Goal: Task Accomplishment & Management: Complete application form

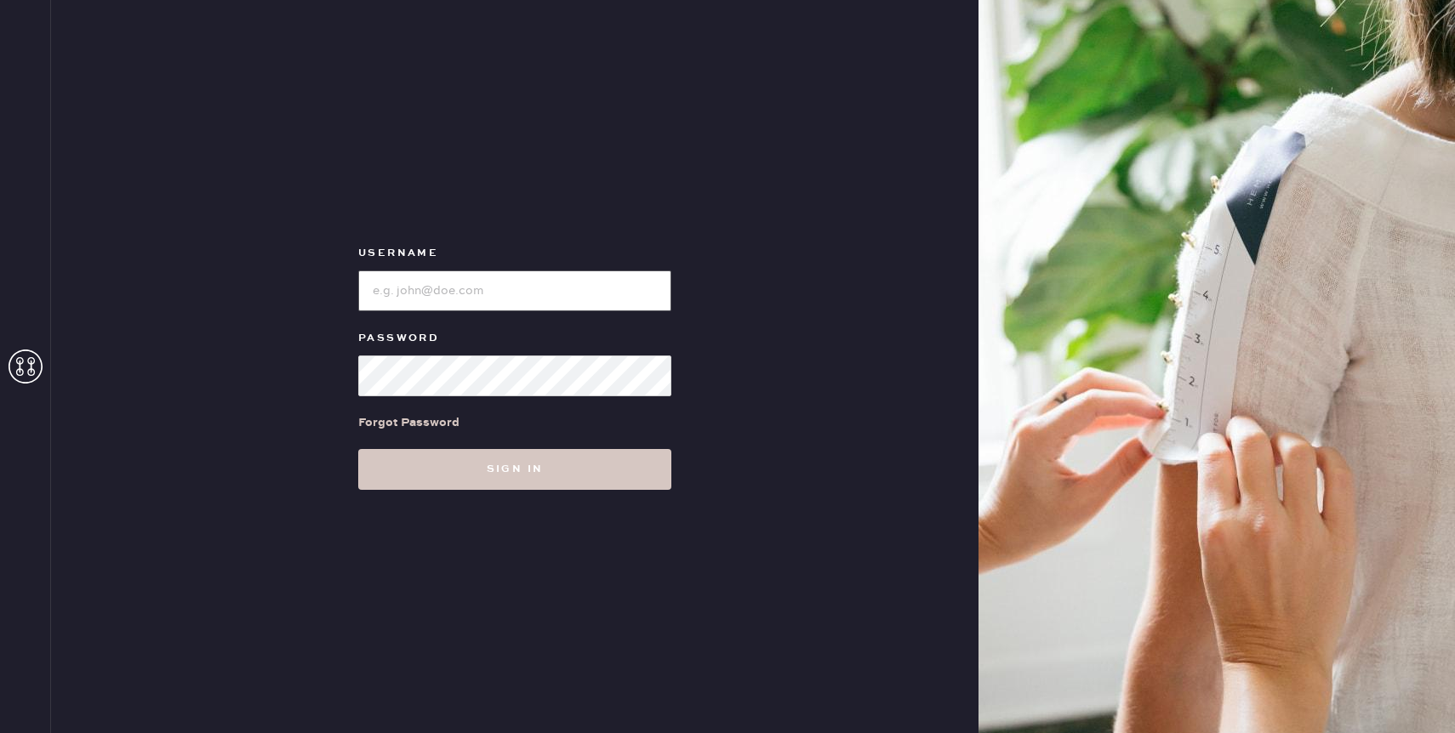
click at [505, 290] on input "loginName" at bounding box center [514, 291] width 313 height 41
click at [465, 296] on input "loginName" at bounding box center [514, 291] width 313 height 41
type input "reformationcherrycreek"
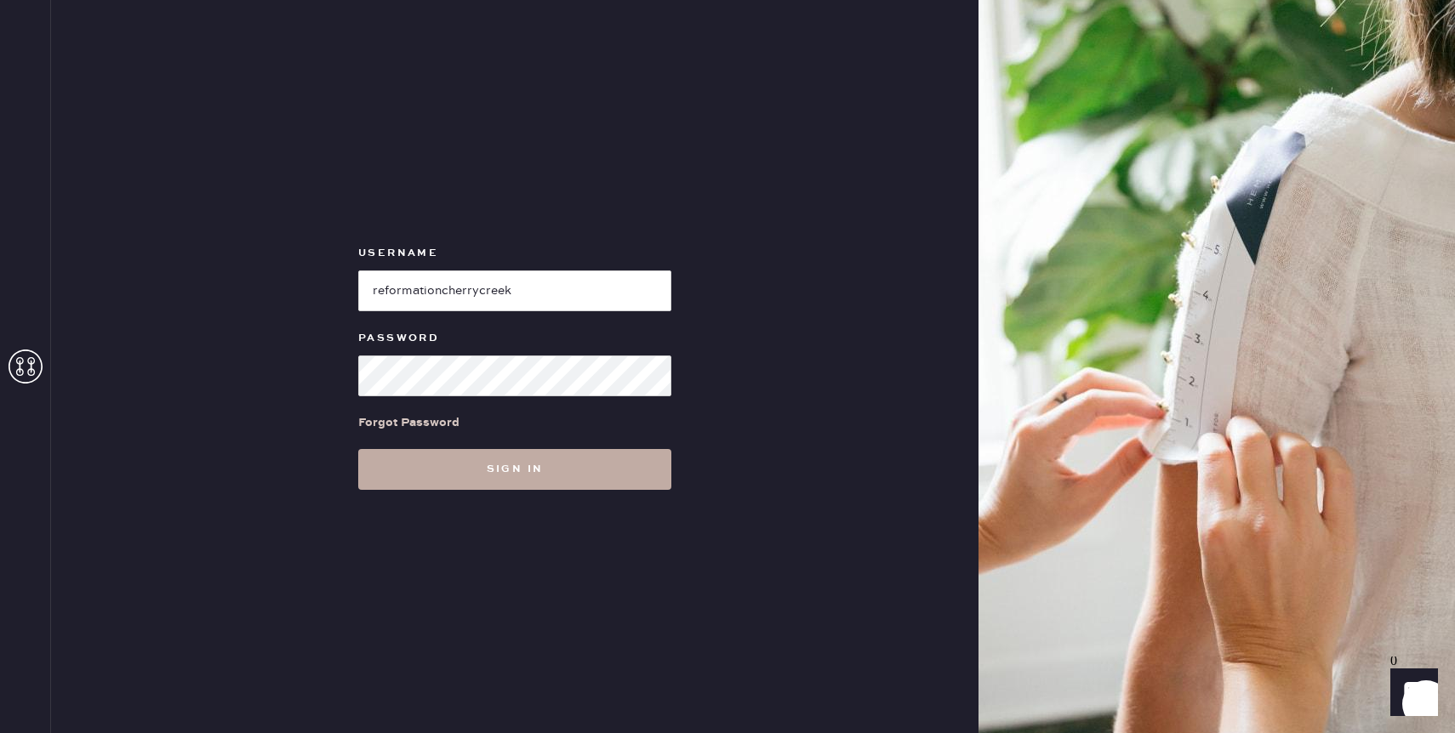
click at [551, 449] on button "Sign in" at bounding box center [514, 469] width 313 height 41
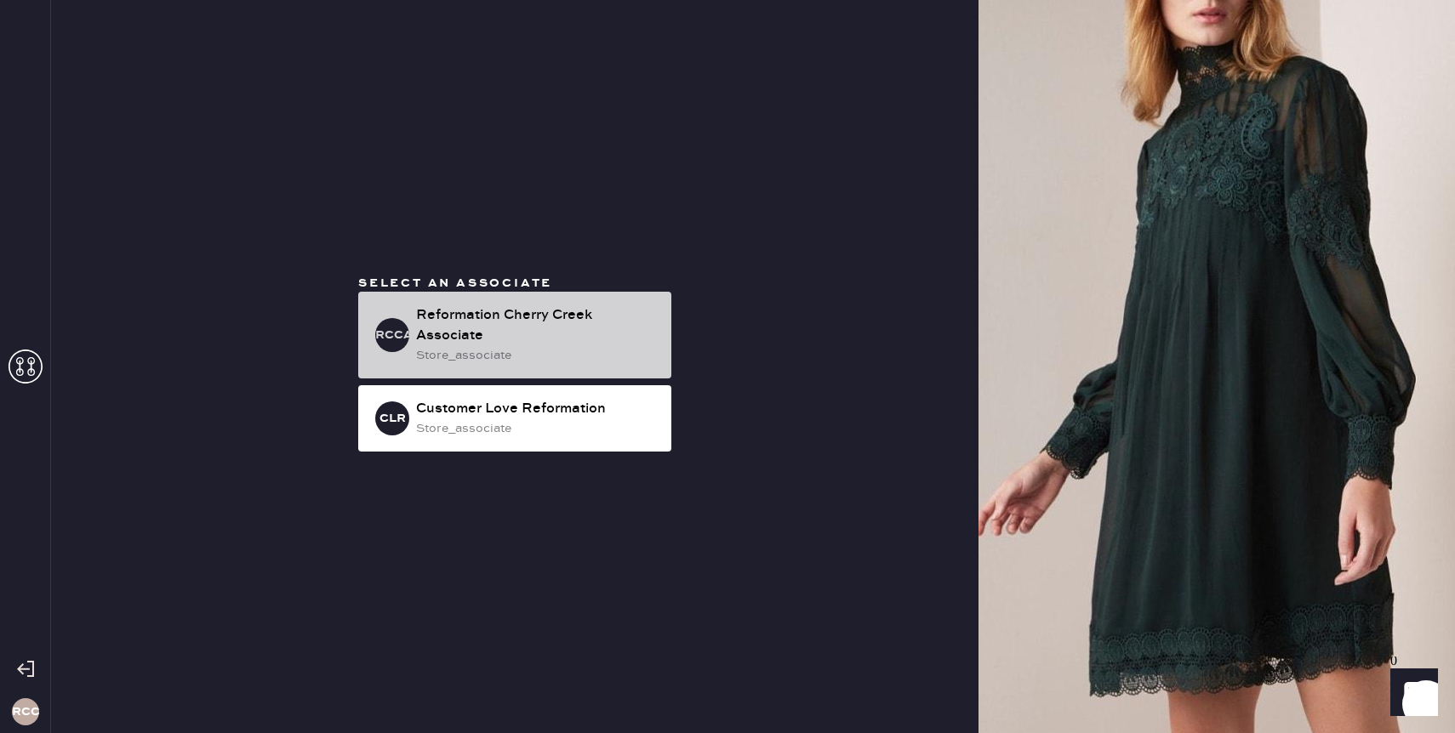
click at [525, 361] on div "store_associate" at bounding box center [537, 355] width 242 height 19
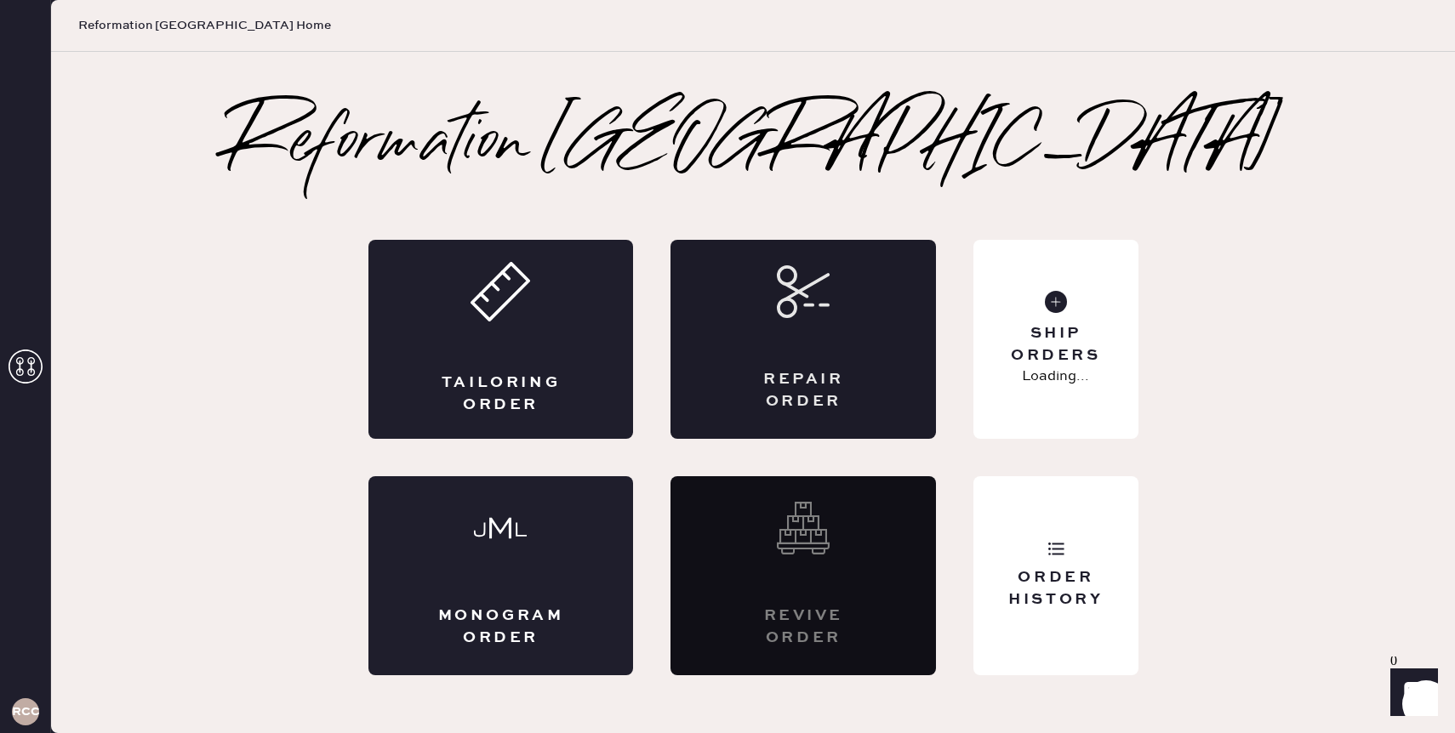
click at [744, 341] on div "Repair Order" at bounding box center [803, 339] width 265 height 199
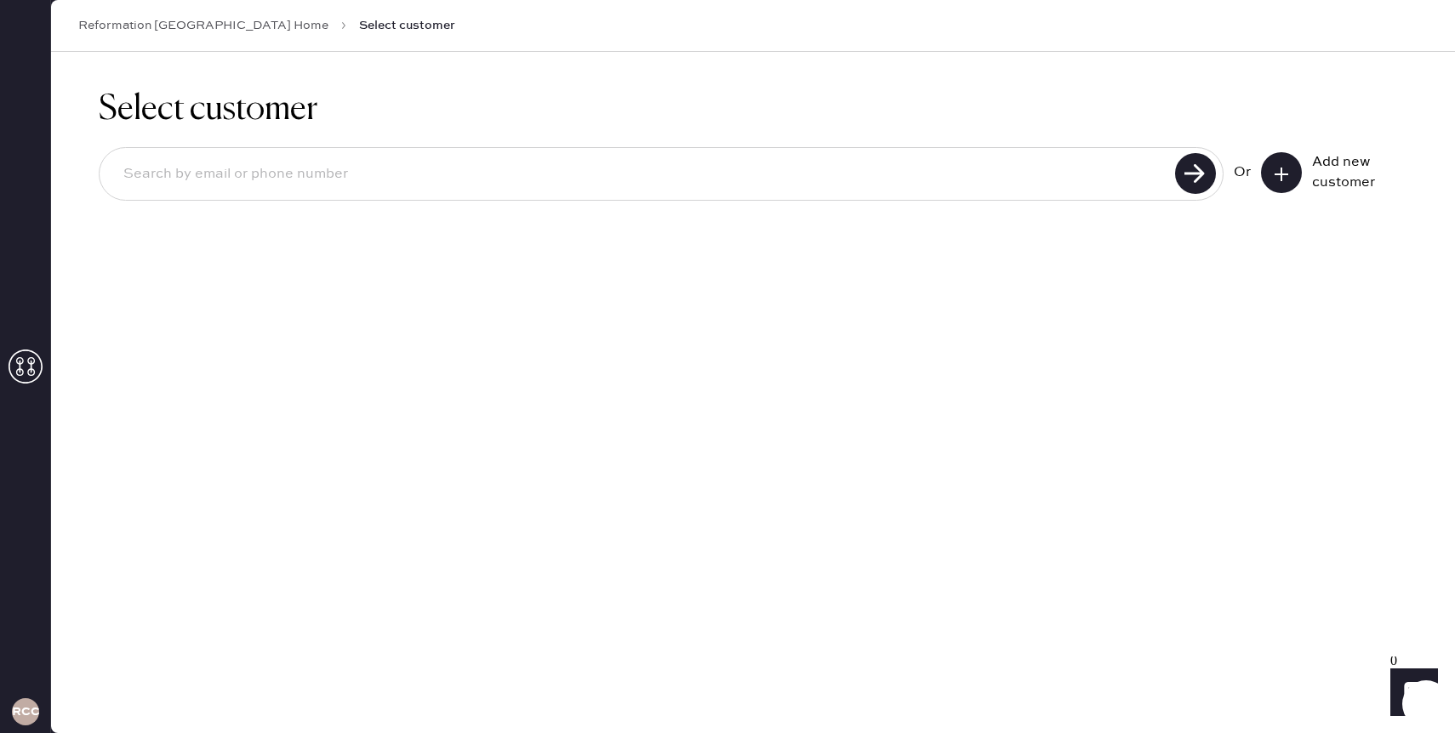
click at [1271, 175] on button at bounding box center [1281, 172] width 41 height 41
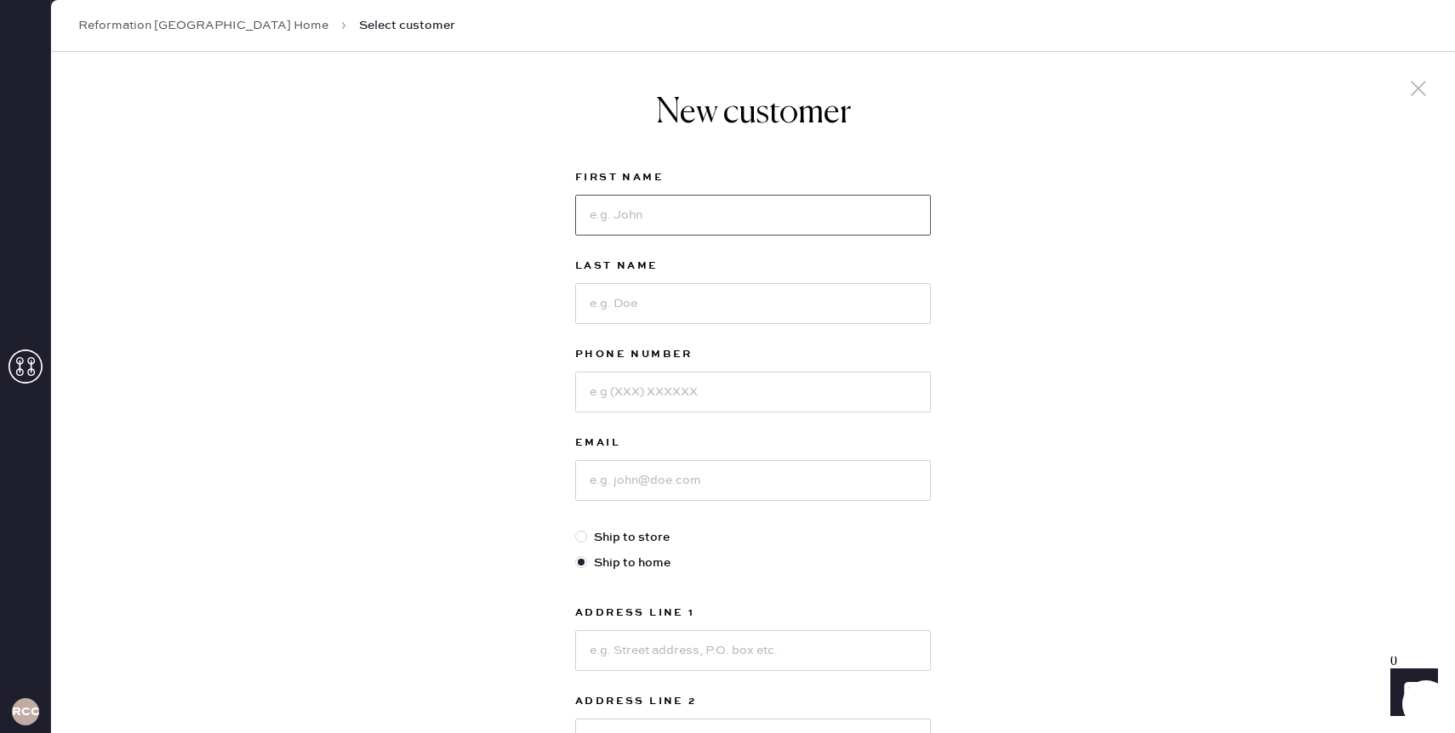
click at [641, 212] on input at bounding box center [753, 215] width 356 height 41
type input "Jacquelyn"
type input "Shotwell"
click at [651, 393] on input at bounding box center [753, 392] width 356 height 41
type input "7277423327"
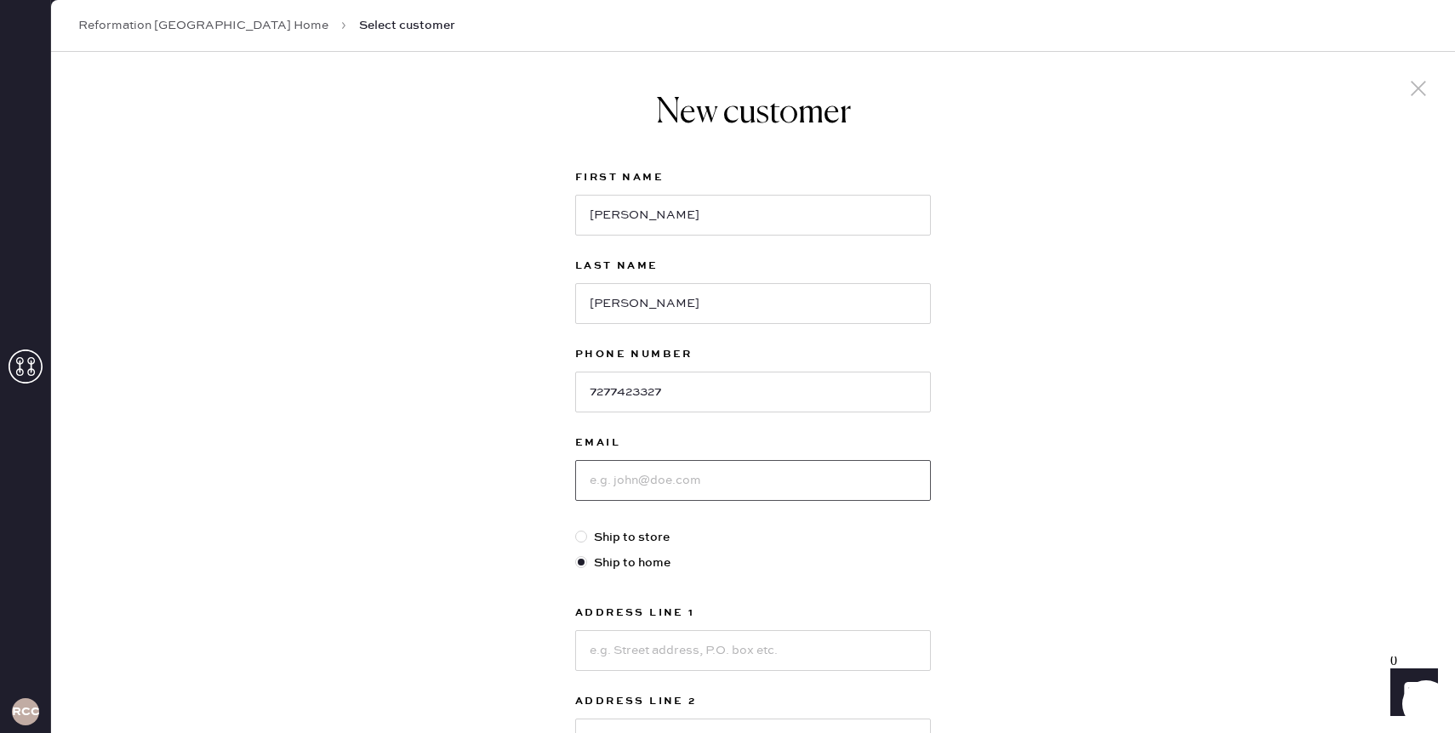
click at [653, 485] on input at bounding box center [753, 480] width 356 height 41
click at [674, 208] on input "Jacquelyn" at bounding box center [753, 215] width 356 height 41
click at [658, 475] on input at bounding box center [753, 480] width 356 height 41
paste input "Jacquelyn"
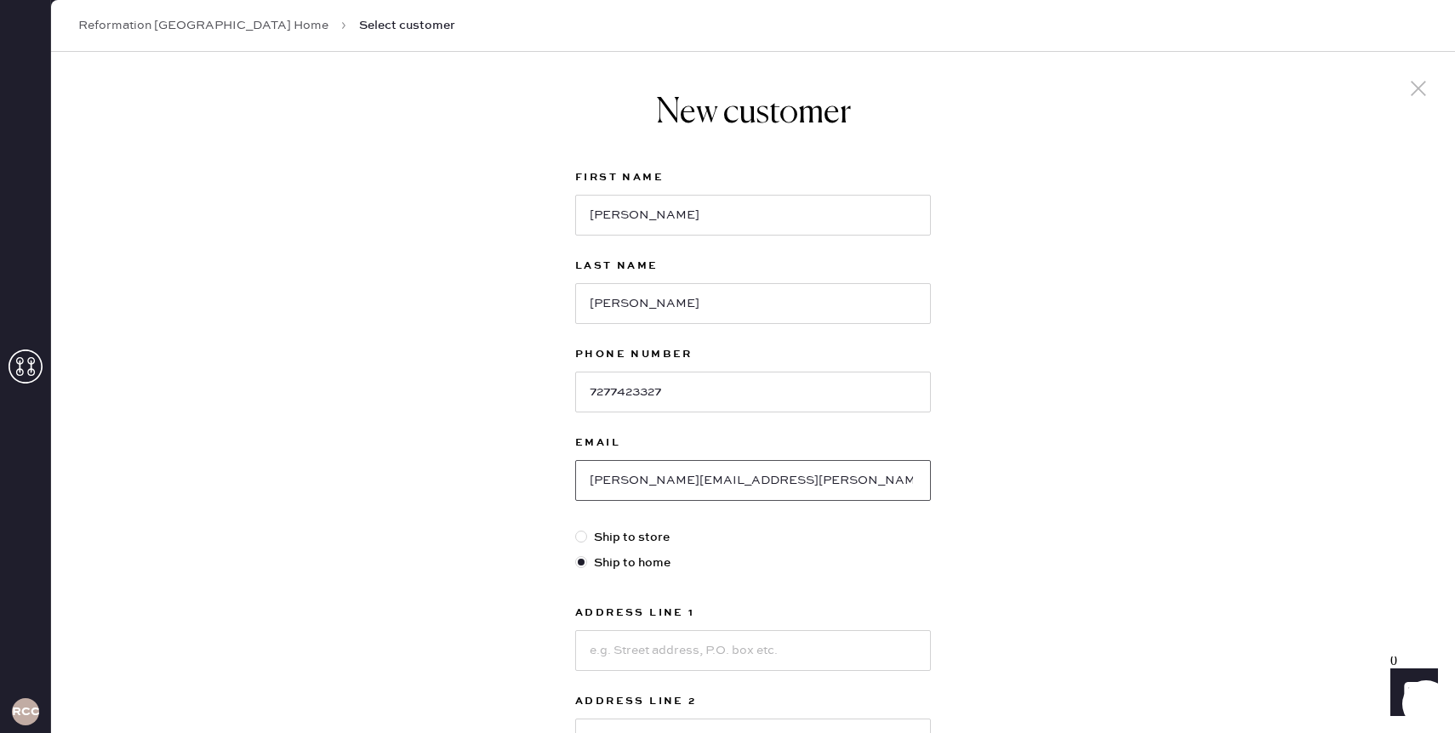
type input "Jacquelyn.shotwell@gmail.com"
click at [660, 649] on input at bounding box center [753, 651] width 356 height 41
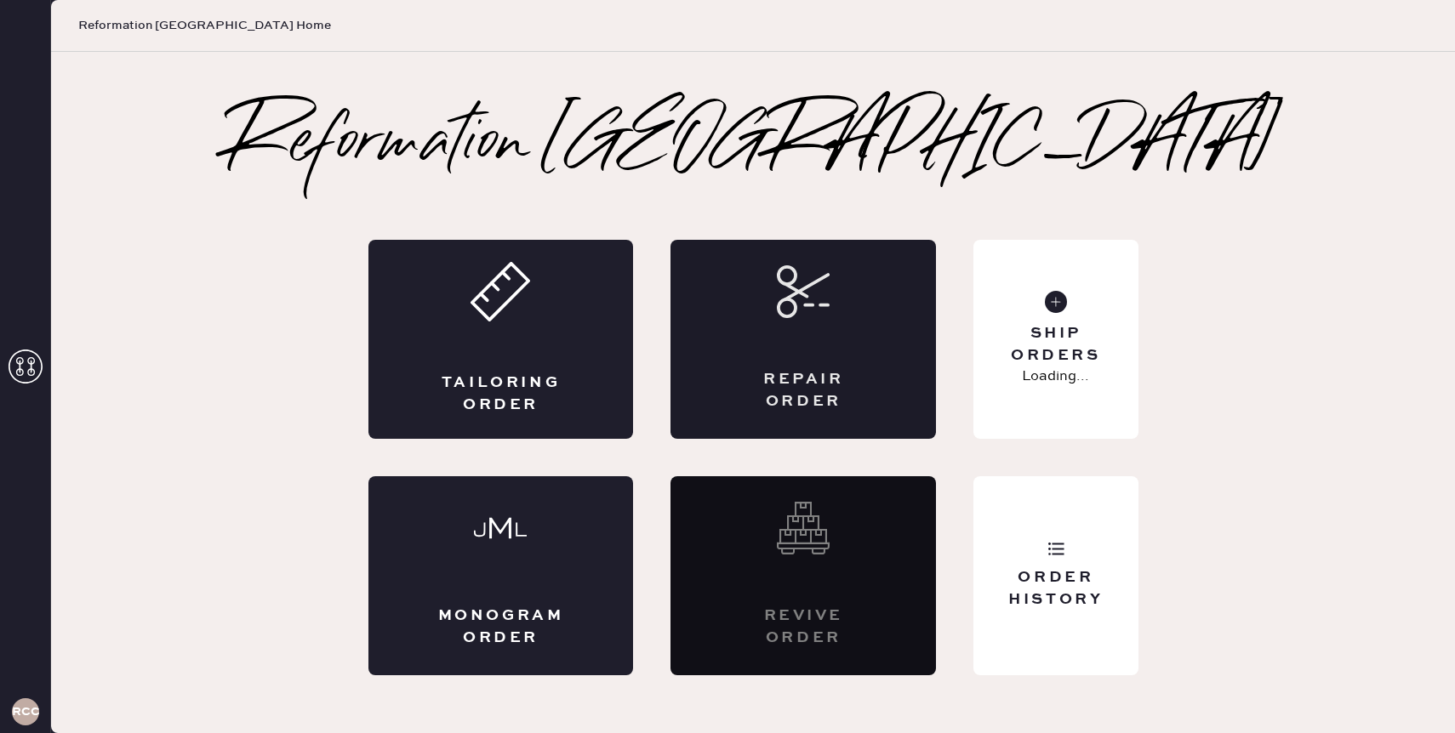
click at [835, 403] on div "Repair Order" at bounding box center [803, 390] width 129 height 43
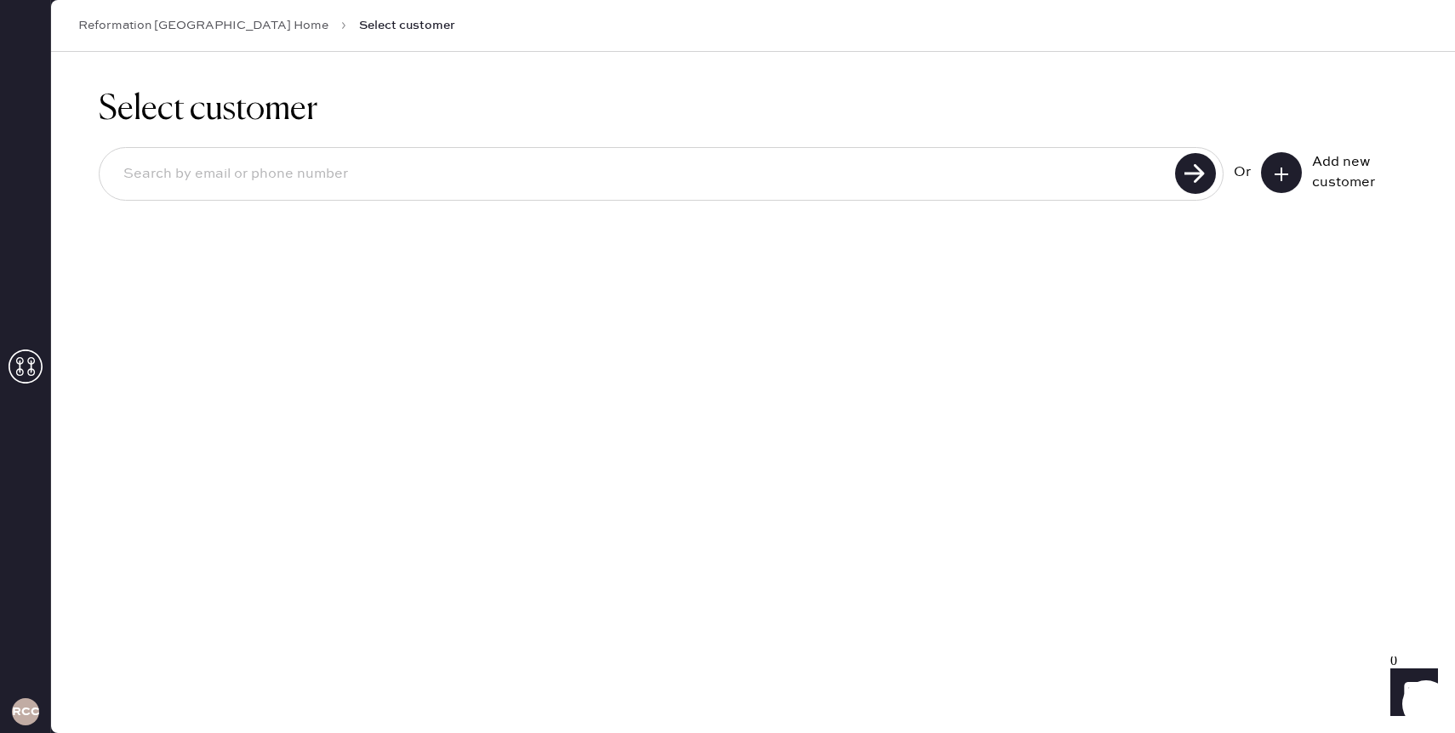
click at [1297, 166] on button at bounding box center [1281, 172] width 41 height 41
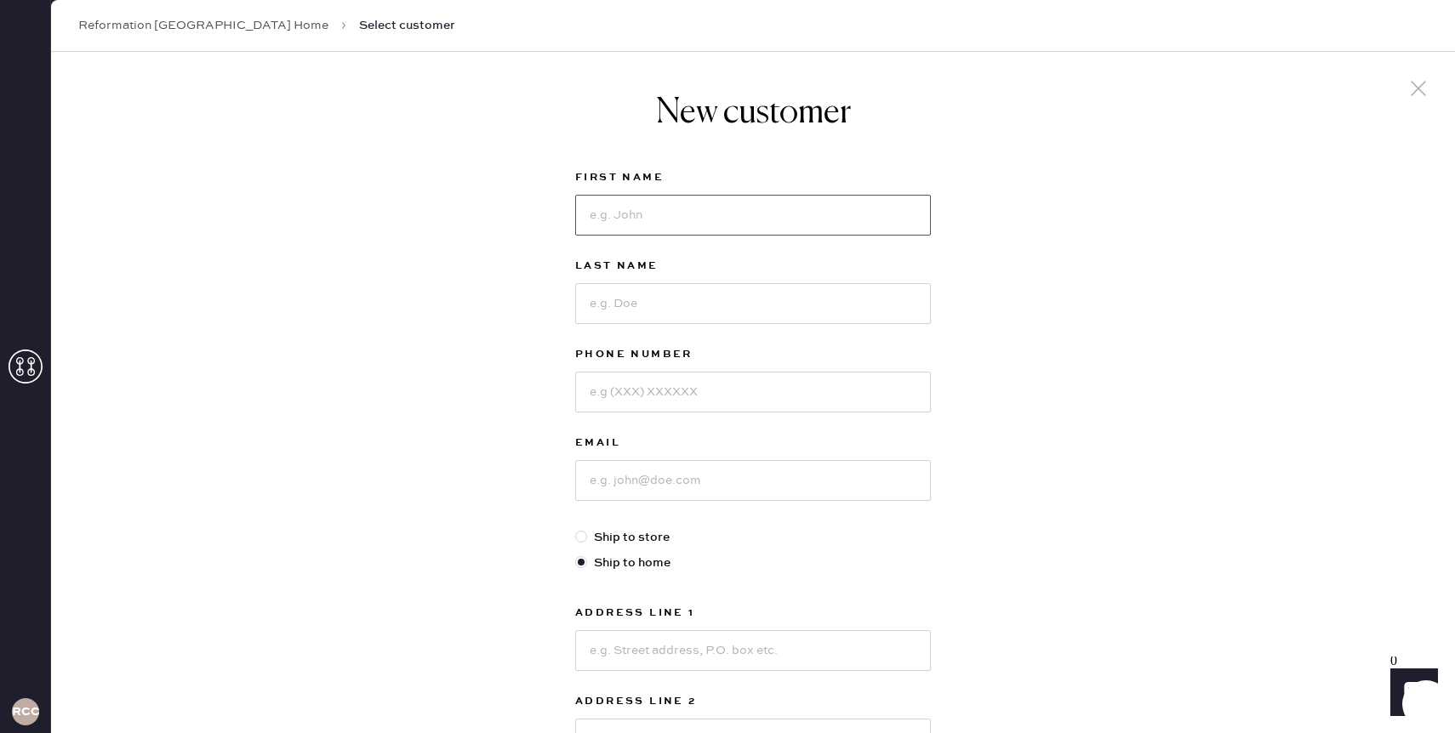
click at [767, 220] on input at bounding box center [753, 215] width 356 height 41
type input "[PERSON_NAME]"
click at [706, 300] on input at bounding box center [753, 303] width 356 height 41
type input "[PERSON_NAME]"
click at [663, 392] on input at bounding box center [753, 392] width 356 height 41
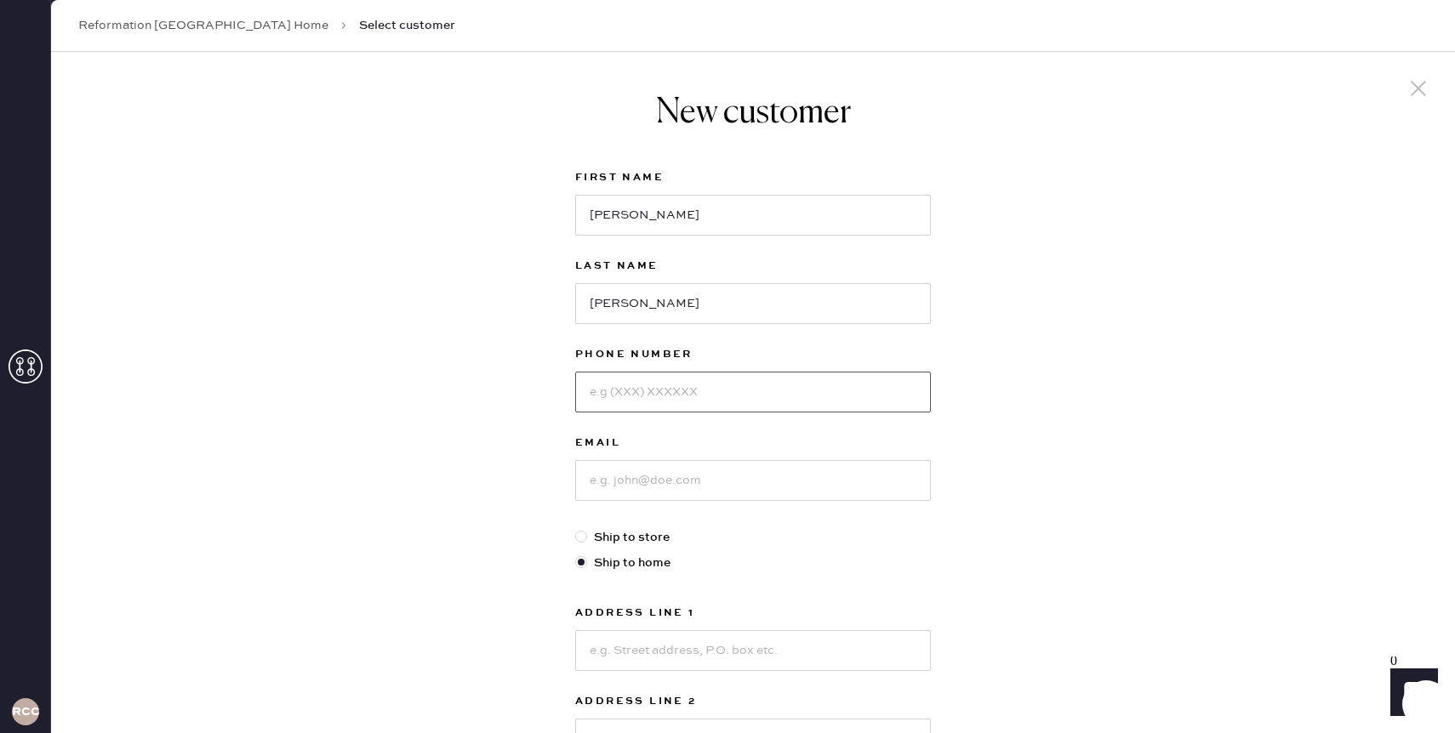
type input "4144039781"
click at [673, 459] on div at bounding box center [753, 479] width 356 height 44
click at [672, 477] on input at bounding box center [753, 480] width 356 height 41
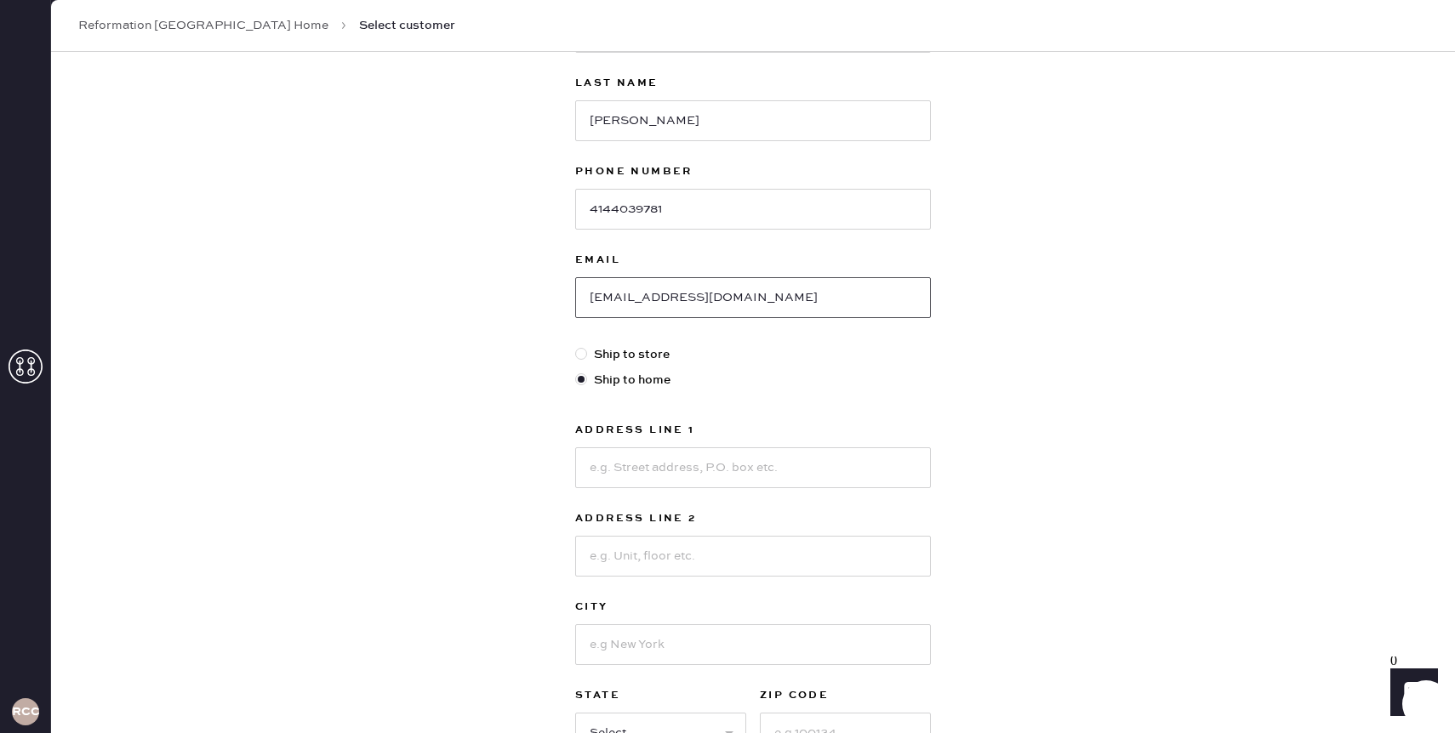
scroll to position [189, 0]
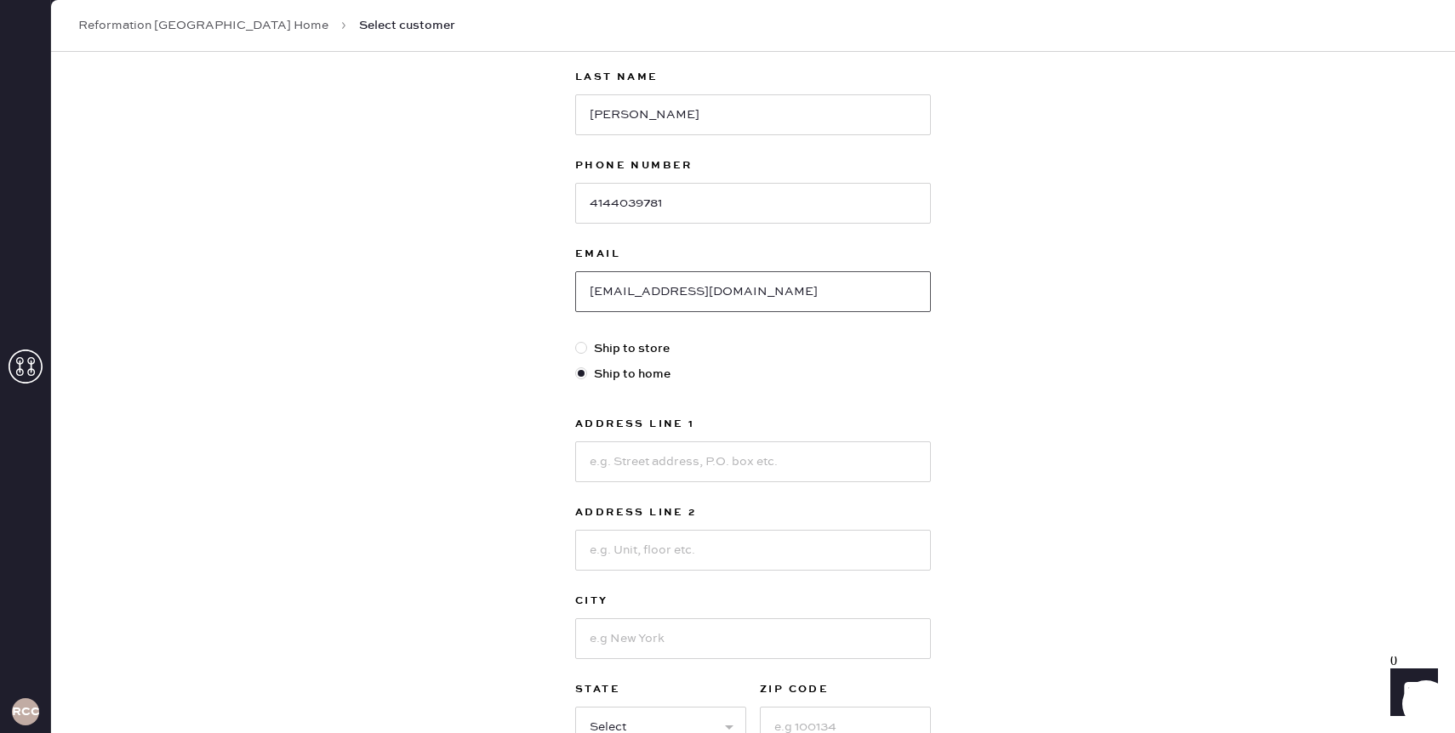
click at [775, 288] on input "[EMAIL_ADDRESS][DOMAIN_NAME]" at bounding box center [753, 291] width 356 height 41
type input "[EMAIL_ADDRESS][DOMAIN_NAME]"
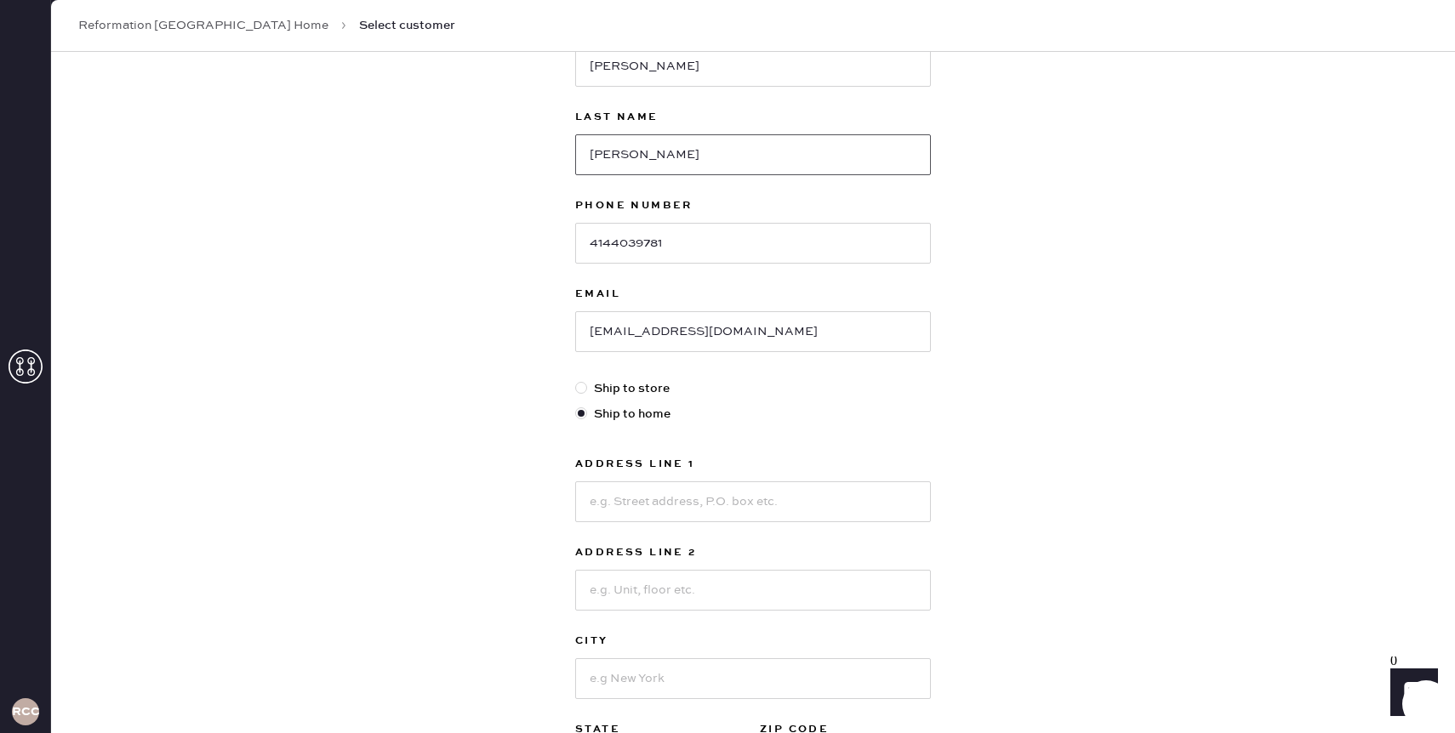
click at [716, 145] on input "[PERSON_NAME]" at bounding box center [753, 154] width 356 height 41
type input "pointon"
click at [478, 140] on div "New customer First Name [PERSON_NAME] Last Name [PERSON_NAME] Phone Number [PHO…" at bounding box center [753, 430] width 1404 height 1055
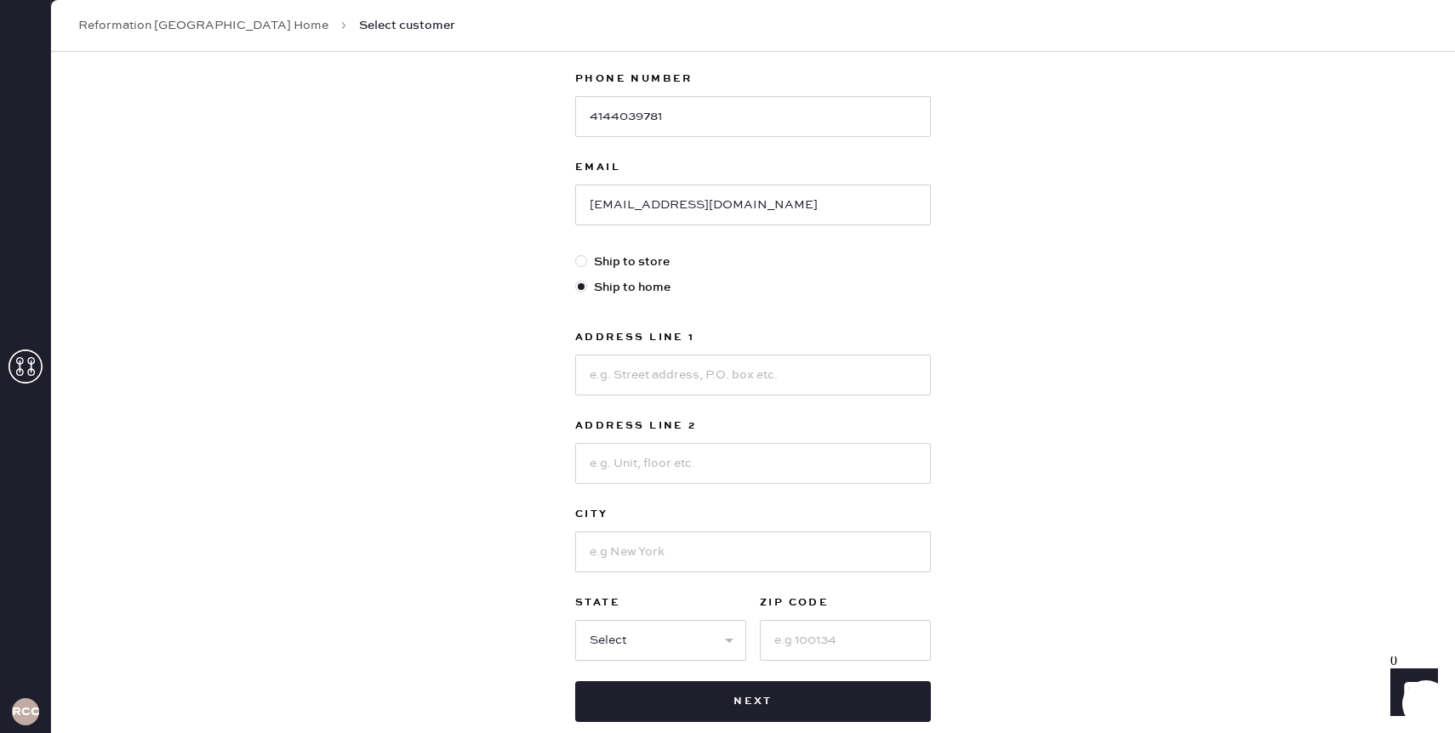
scroll to position [282, 0]
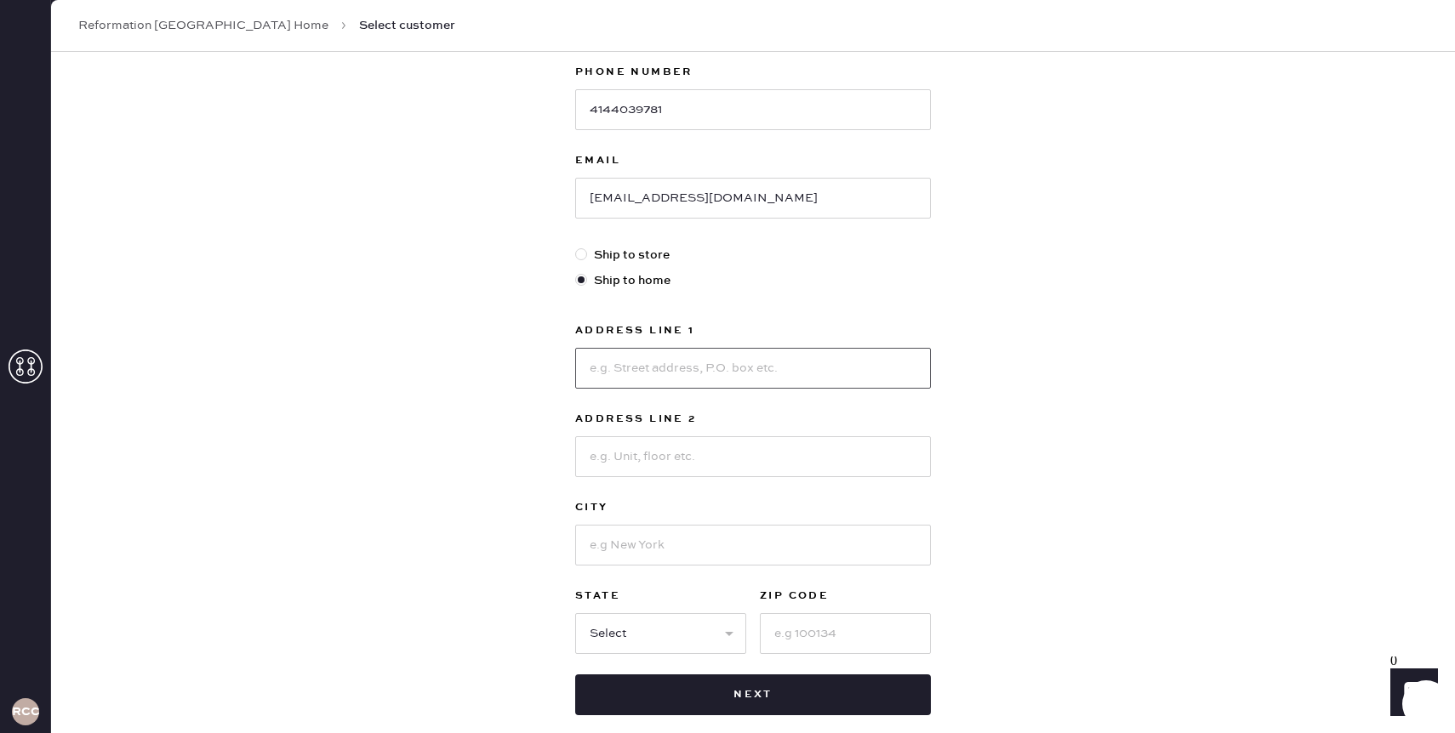
click at [642, 369] on input at bounding box center [753, 368] width 356 height 41
type input "[STREET_ADDRESS]"
click at [679, 449] on input at bounding box center [753, 457] width 356 height 41
type input "suite 155"
click at [671, 545] on input at bounding box center [753, 545] width 356 height 41
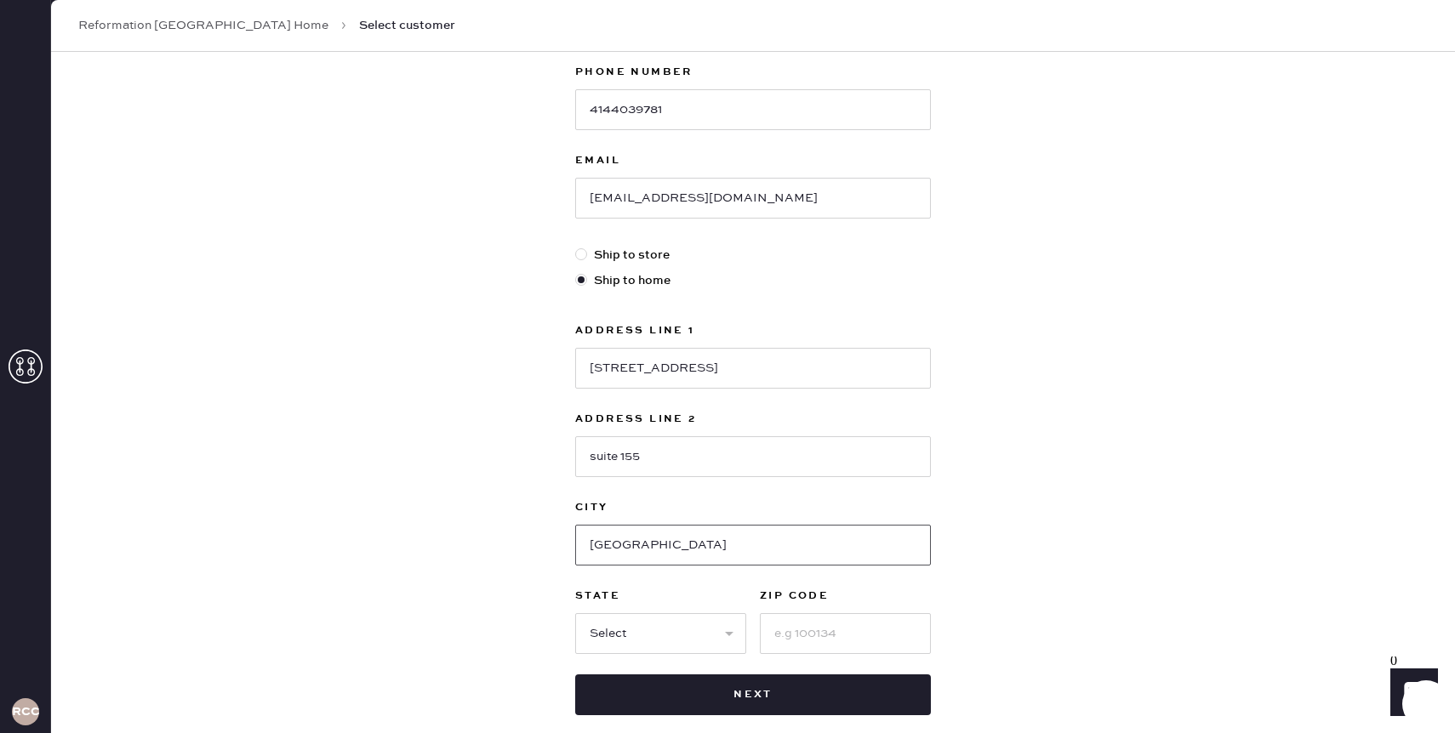
type input "[GEOGRAPHIC_DATA]"
click at [636, 630] on select "Select AK AL AR AZ CA CO CT [GEOGRAPHIC_DATA] DE FL [GEOGRAPHIC_DATA] HI [GEOGR…" at bounding box center [660, 633] width 171 height 41
click at [575, 613] on select "Select AK AL AR AZ CA CO CT [GEOGRAPHIC_DATA] DE FL [GEOGRAPHIC_DATA] HI [GEOGR…" at bounding box center [660, 633] width 171 height 41
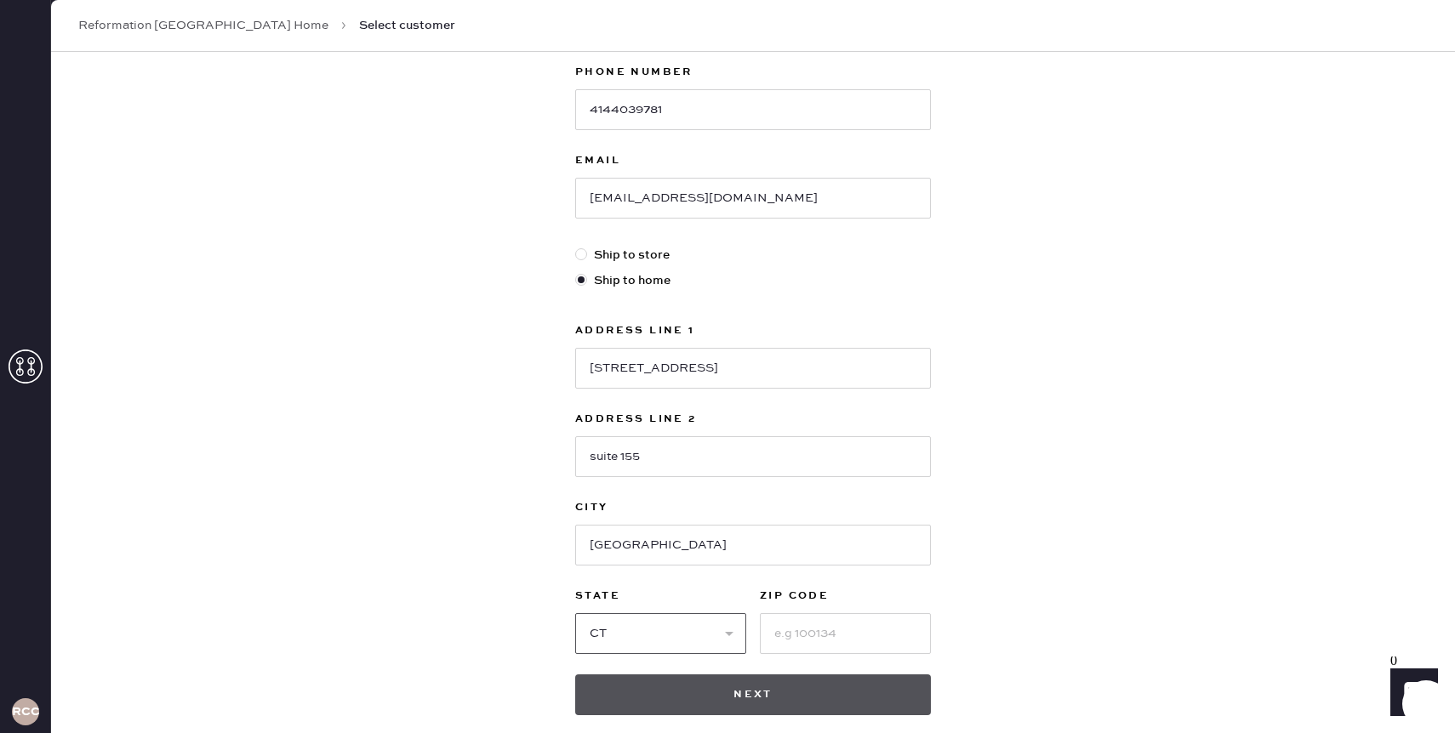
select select "CO"
click at [575, 613] on select "Select AK AL AR AZ CA CO CT [GEOGRAPHIC_DATA] DE FL [GEOGRAPHIC_DATA] HI [GEOGR…" at bounding box center [660, 633] width 171 height 41
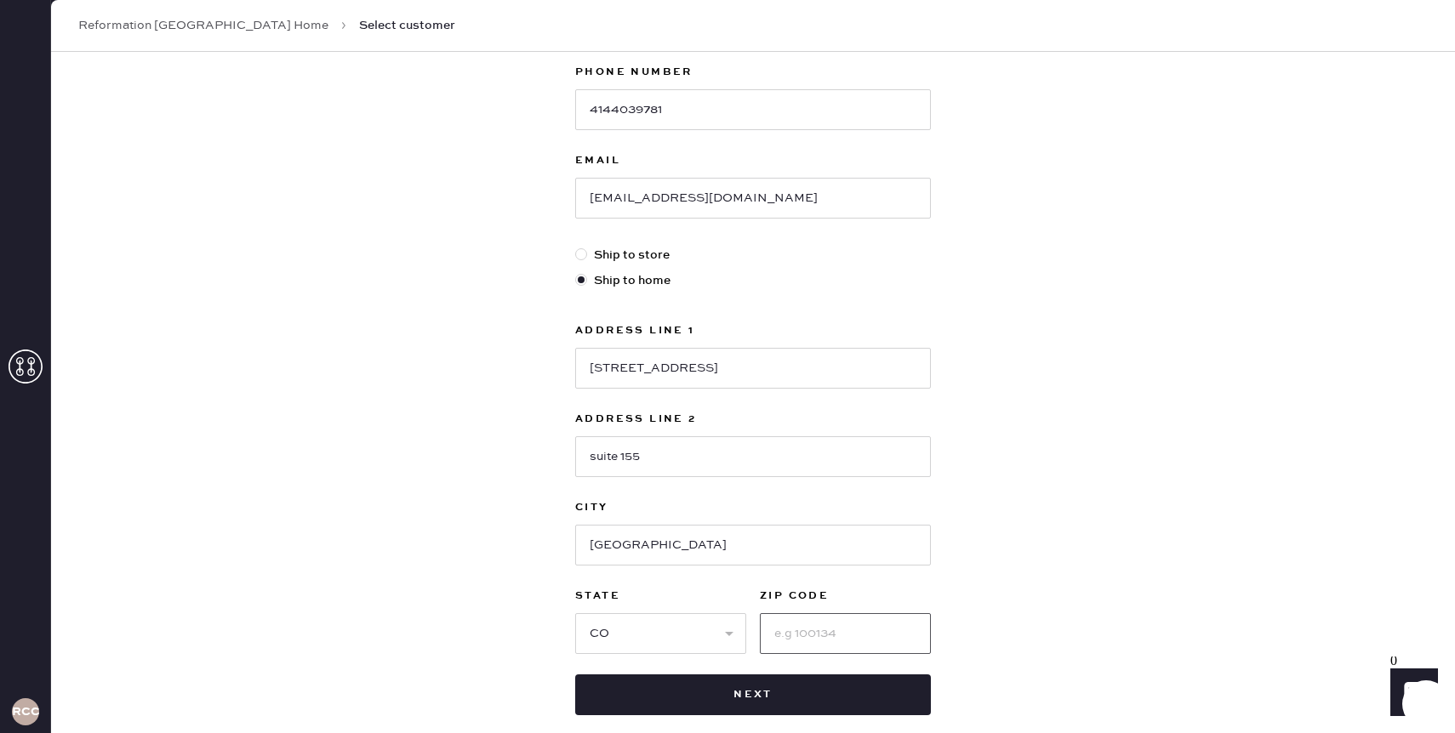
click at [806, 640] on input at bounding box center [845, 633] width 171 height 41
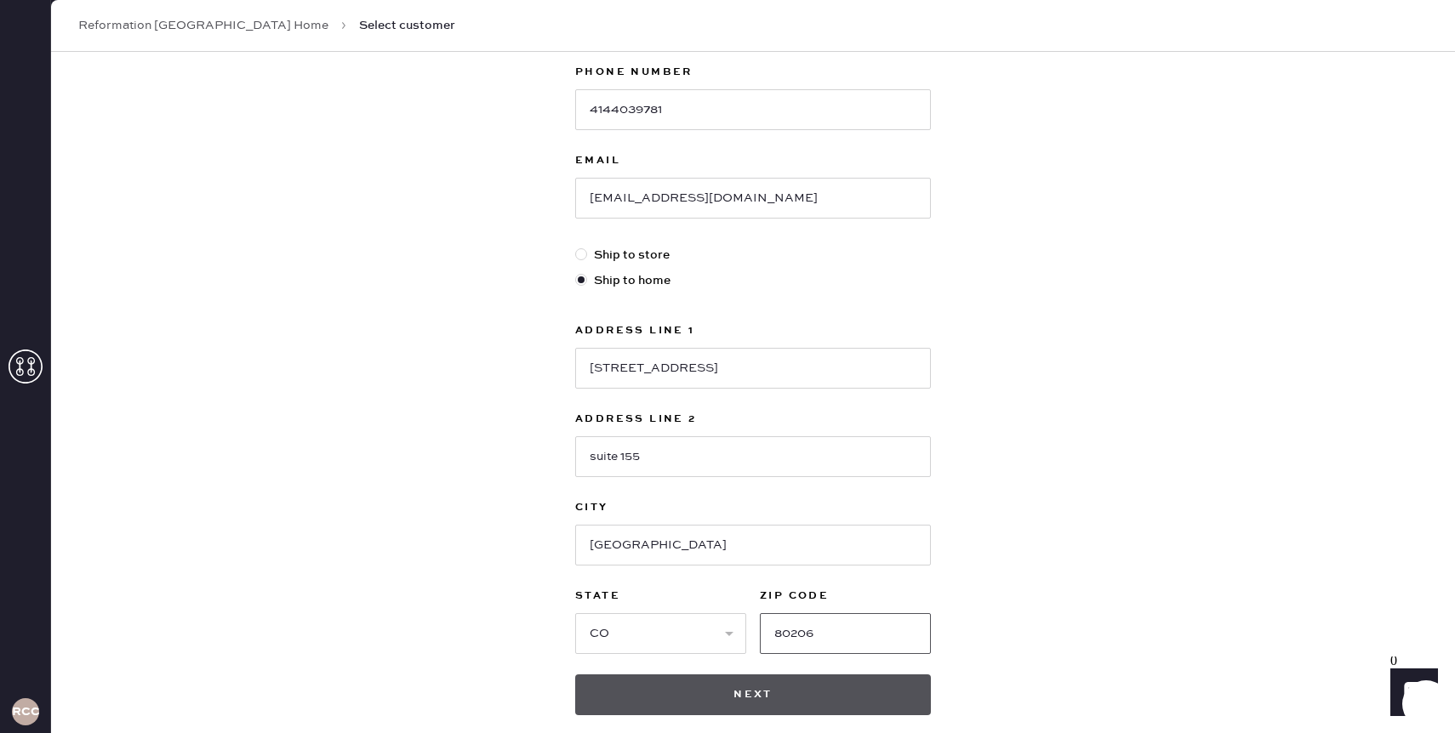
type input "80206"
click at [747, 696] on button "Next" at bounding box center [753, 695] width 356 height 41
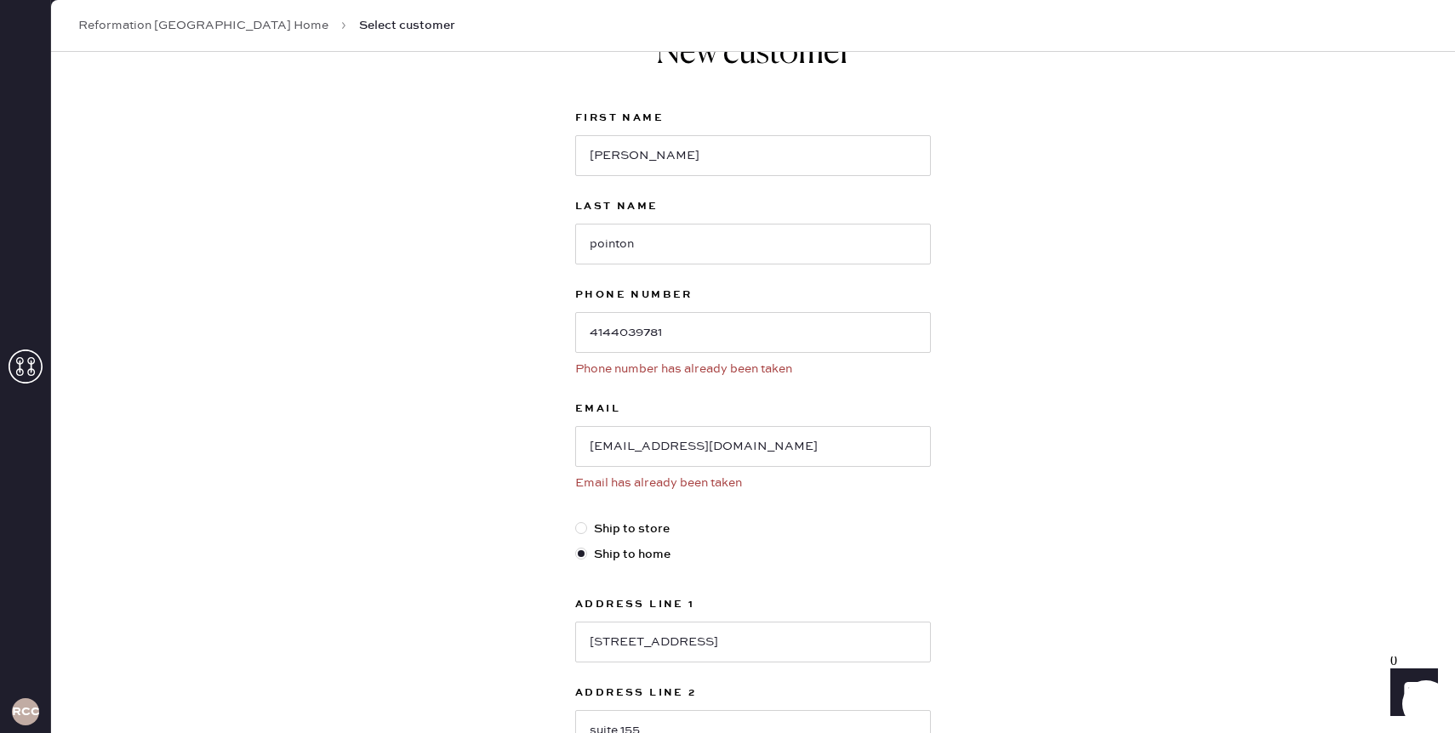
scroll to position [0, 0]
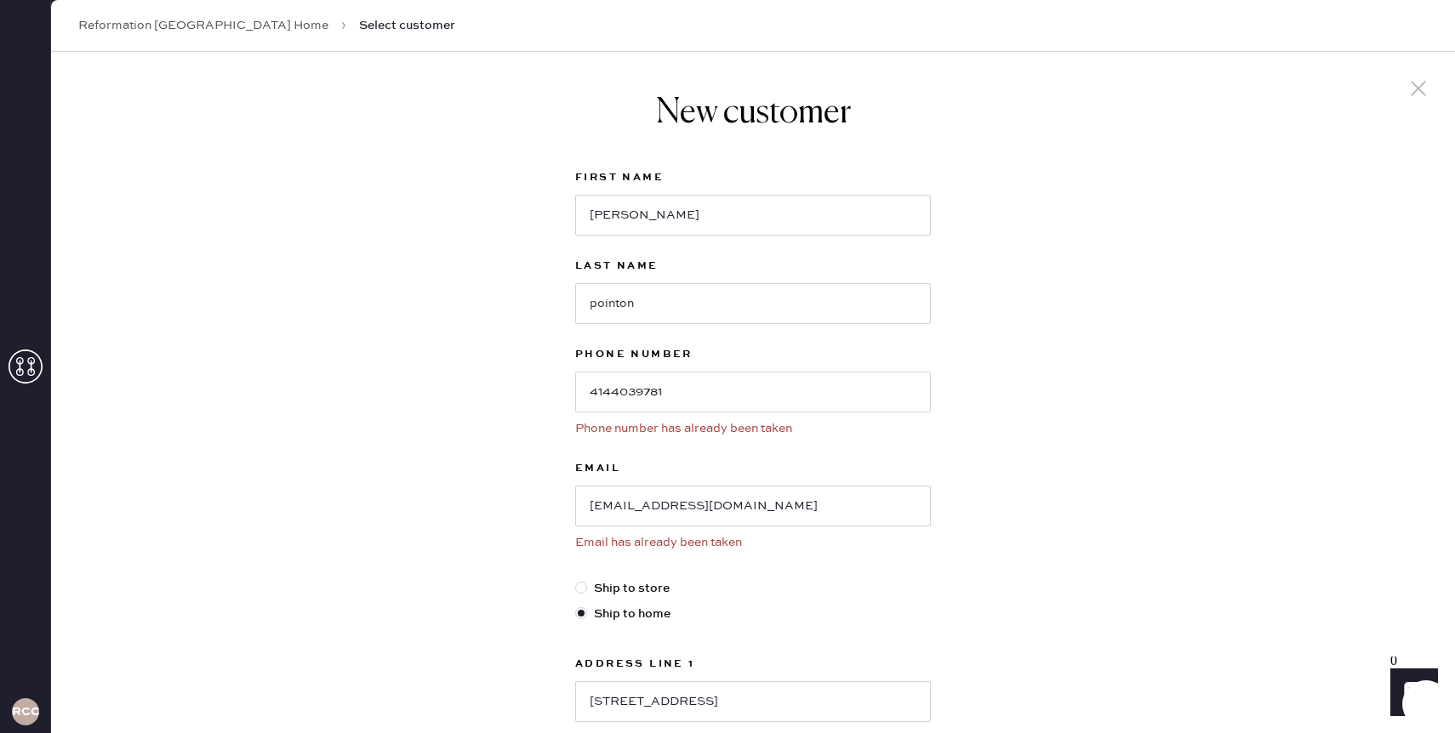
click at [1413, 86] on icon at bounding box center [1419, 89] width 26 height 26
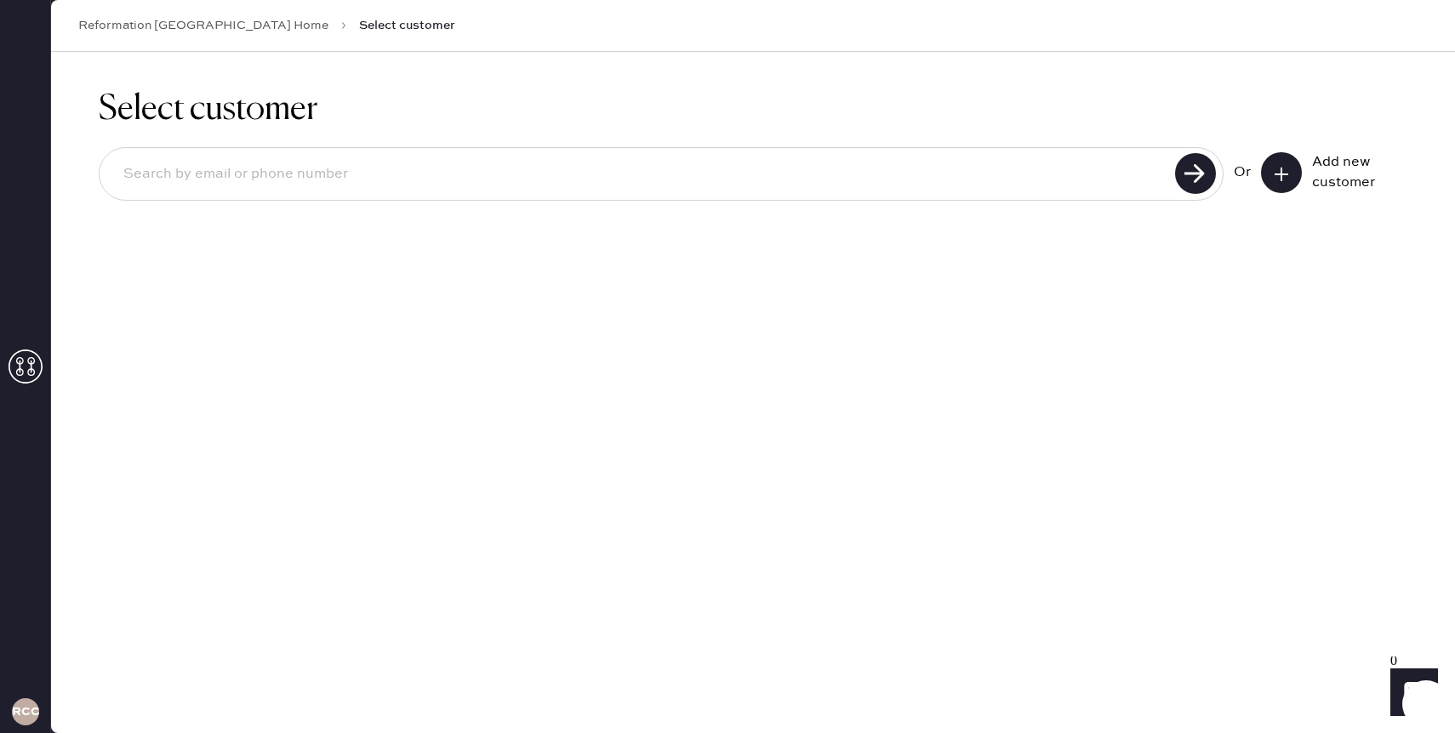
click at [999, 172] on input at bounding box center [640, 174] width 1060 height 39
type input "[PERSON_NAME][EMAIL_ADDRESS][PERSON_NAME][DOMAIN_NAME]"
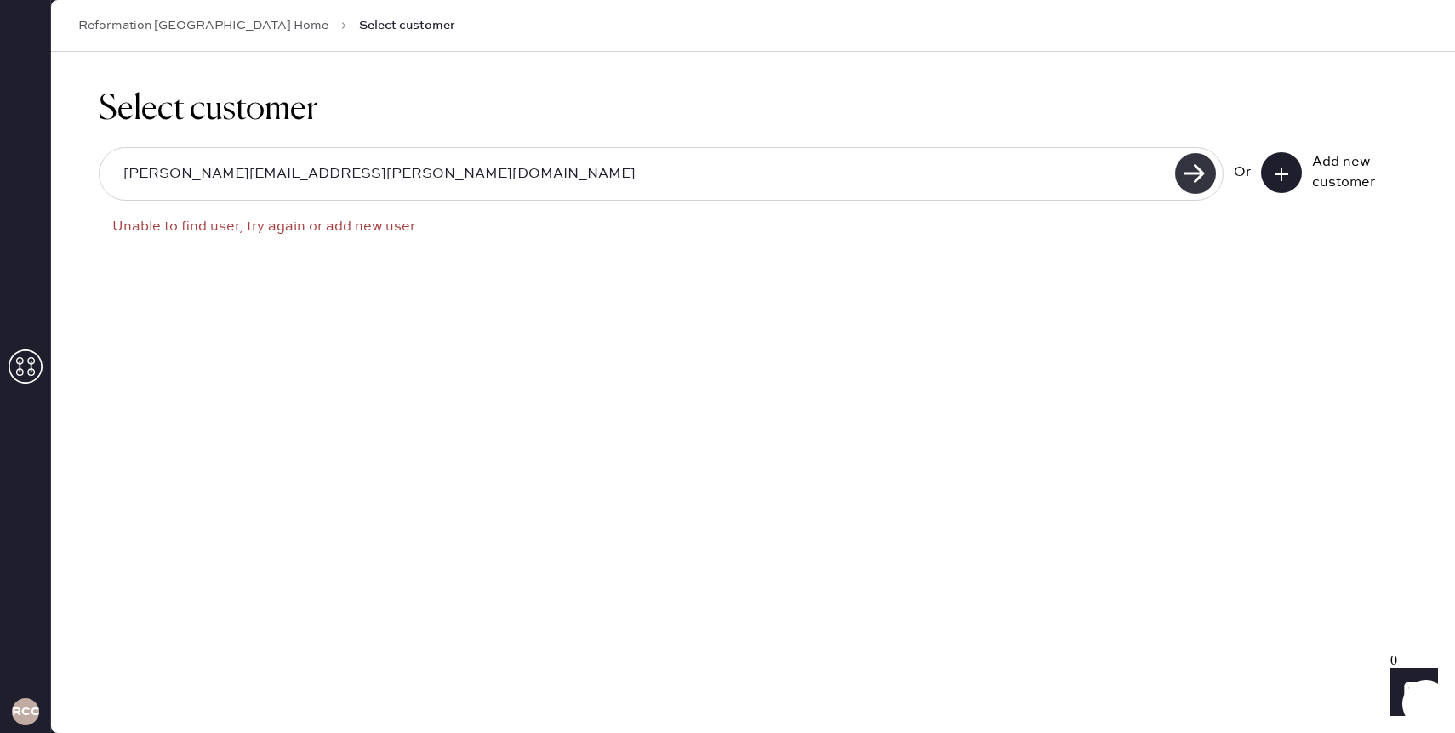
click at [1215, 165] on icon at bounding box center [1195, 173] width 41 height 41
click at [1207, 180] on use at bounding box center [1195, 173] width 41 height 41
click at [1191, 174] on use at bounding box center [1195, 173] width 41 height 41
click at [329, 169] on input "[PERSON_NAME][EMAIL_ADDRESS][PERSON_NAME][DOMAIN_NAME]" at bounding box center [640, 174] width 1060 height 39
click at [374, 175] on input "[PERSON_NAME][EMAIL_ADDRESS][PERSON_NAME][DOMAIN_NAME]" at bounding box center [640, 174] width 1060 height 39
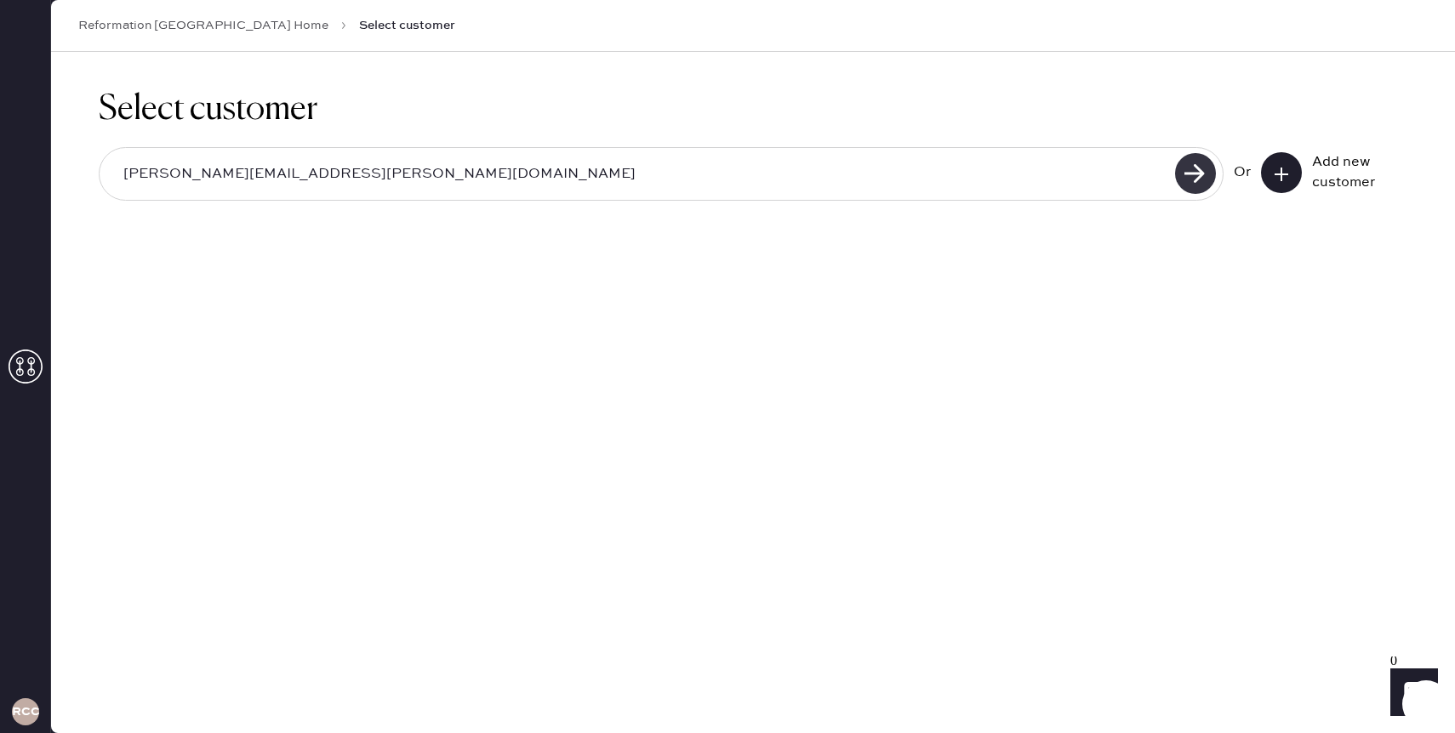
click at [1189, 172] on use at bounding box center [1195, 173] width 41 height 41
click at [383, 169] on input "[PERSON_NAME][EMAIL_ADDRESS][PERSON_NAME][DOMAIN_NAME]" at bounding box center [640, 174] width 1060 height 39
click at [1198, 165] on use at bounding box center [1195, 173] width 41 height 41
click at [1275, 172] on icon at bounding box center [1281, 174] width 17 height 17
select select "CO"
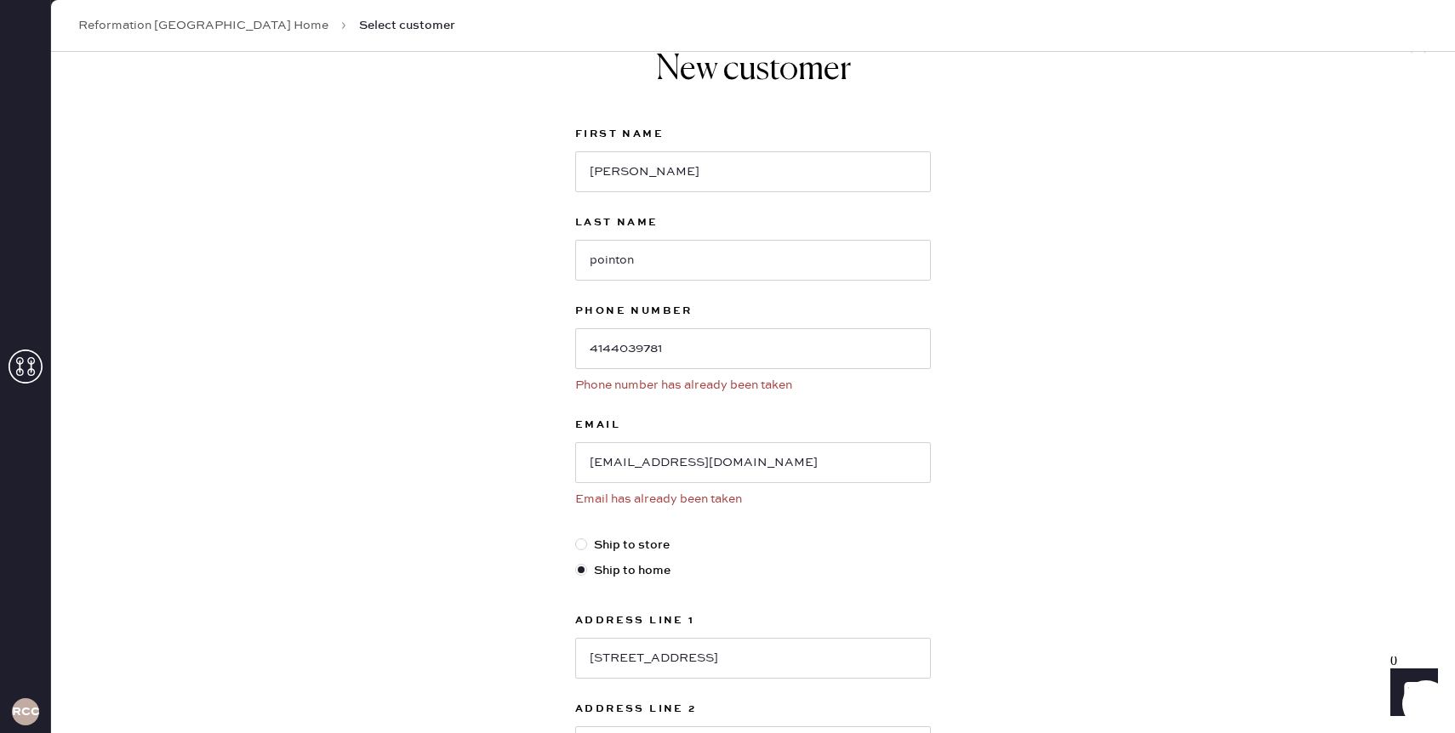
scroll to position [44, 0]
click at [688, 345] on input "4144039781" at bounding box center [753, 348] width 356 height 41
type input "303"
click at [503, 380] on div "New customer First Name [PERSON_NAME] Last Name [PERSON_NAME] Phone Number 303 …" at bounding box center [753, 561] width 1404 height 1106
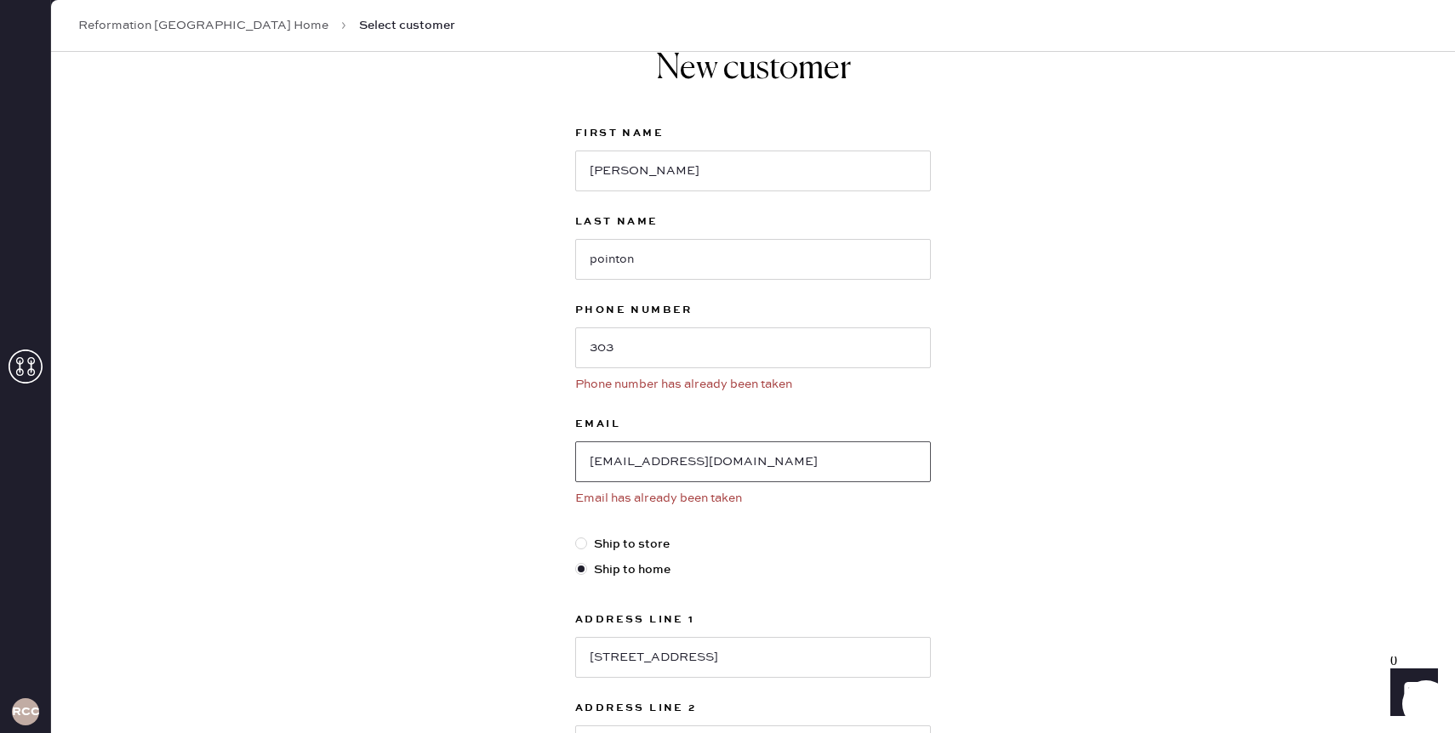
drag, startPoint x: 774, startPoint y: 465, endPoint x: 591, endPoint y: 458, distance: 183.1
click at [591, 458] on input "[EMAIL_ADDRESS][DOMAIN_NAME]" at bounding box center [753, 462] width 356 height 41
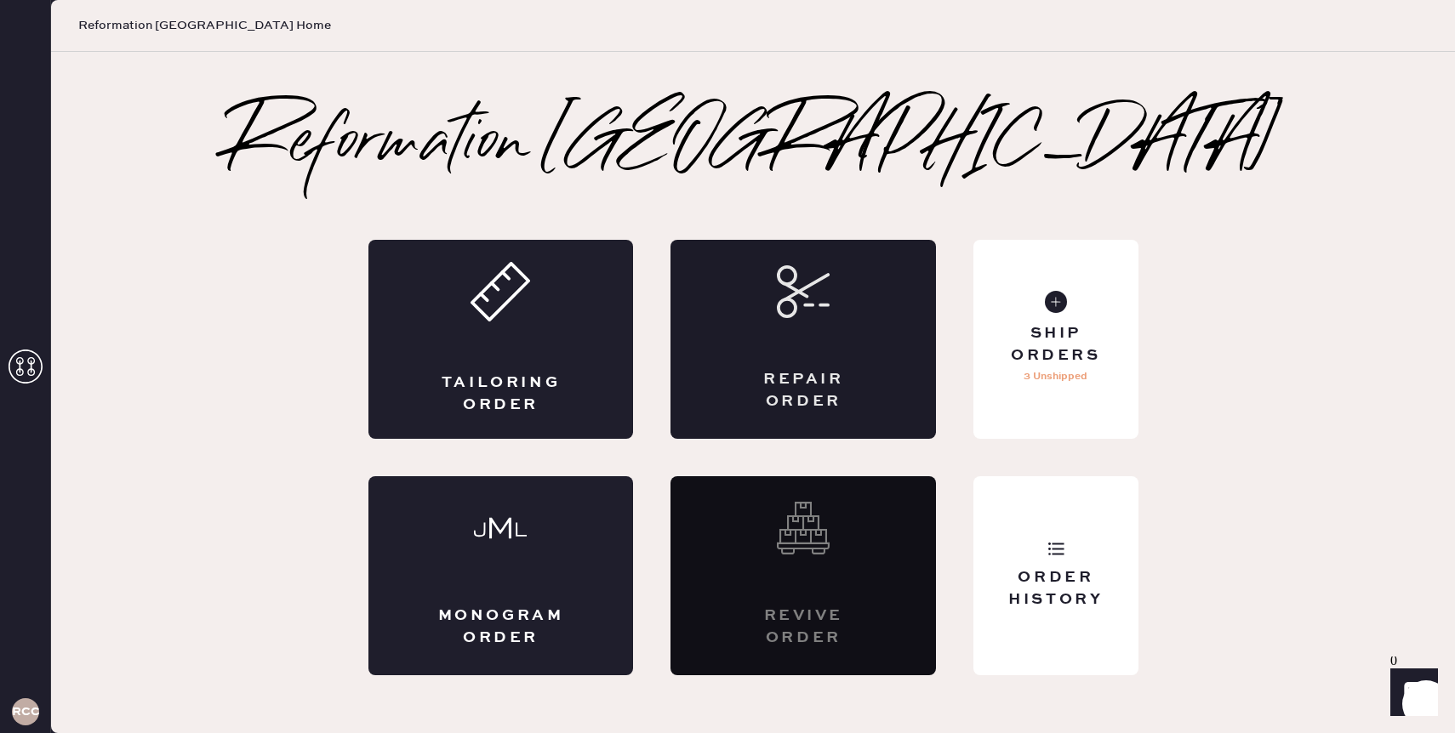
click at [722, 328] on div "Repair Order" at bounding box center [803, 339] width 265 height 199
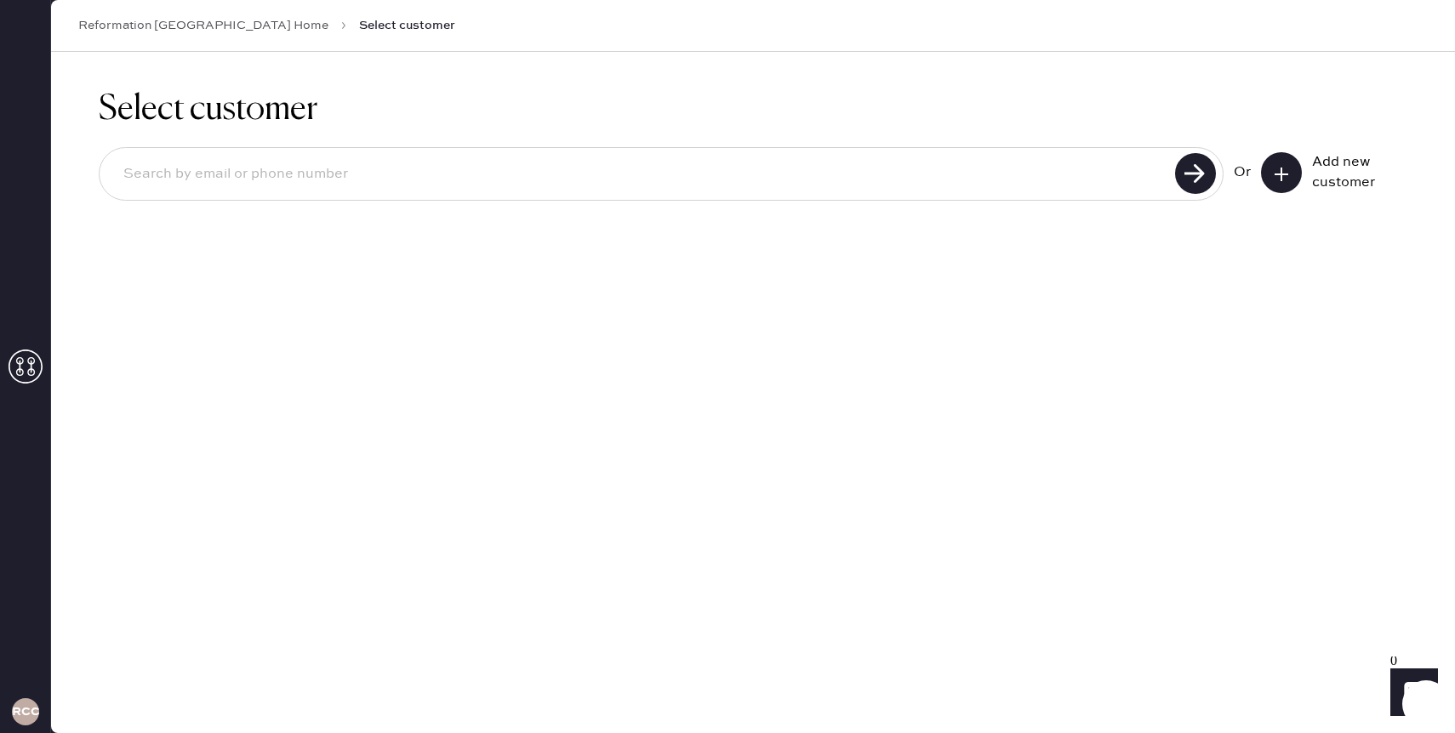
click at [888, 180] on input at bounding box center [640, 174] width 1060 height 39
paste input "[EMAIL_ADDRESS][DOMAIN_NAME]"
type input "[EMAIL_ADDRESS][DOMAIN_NAME]"
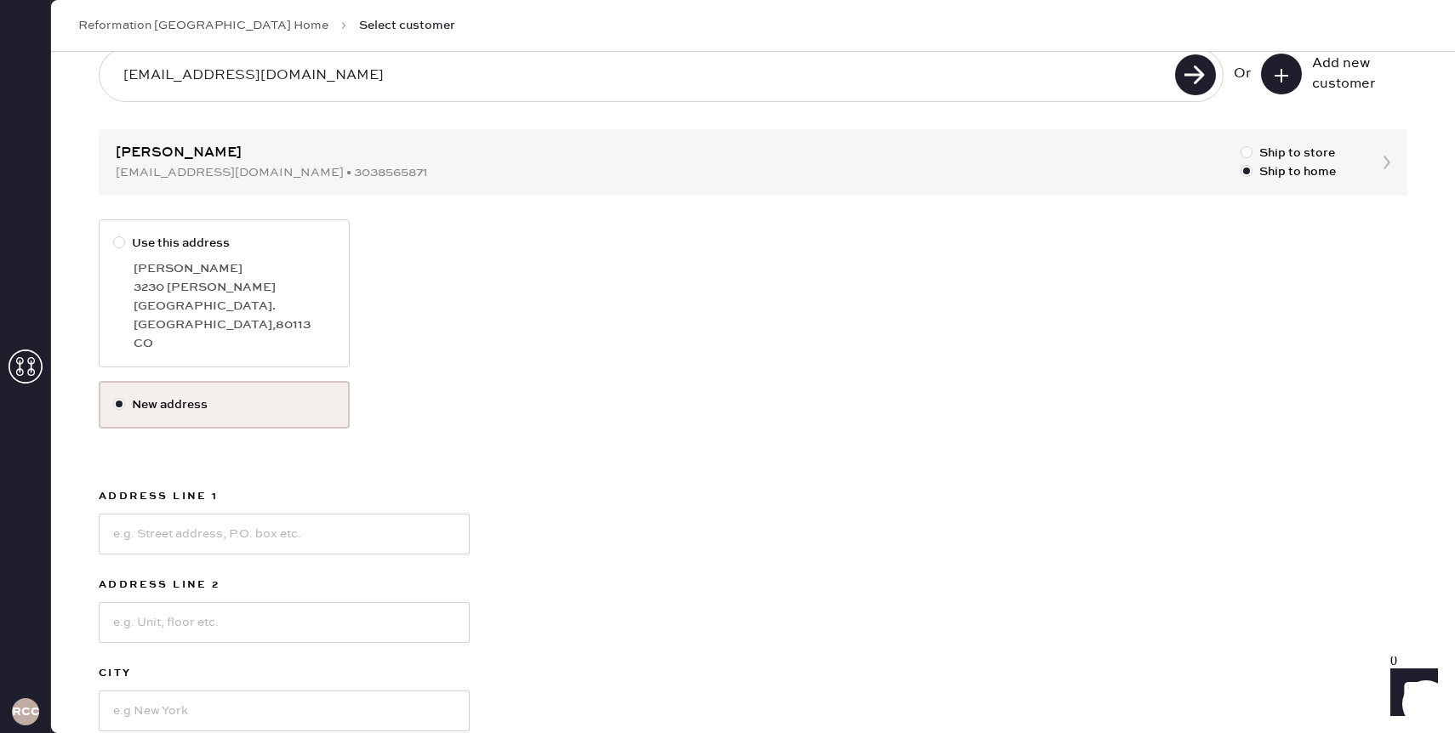
scroll to position [122, 0]
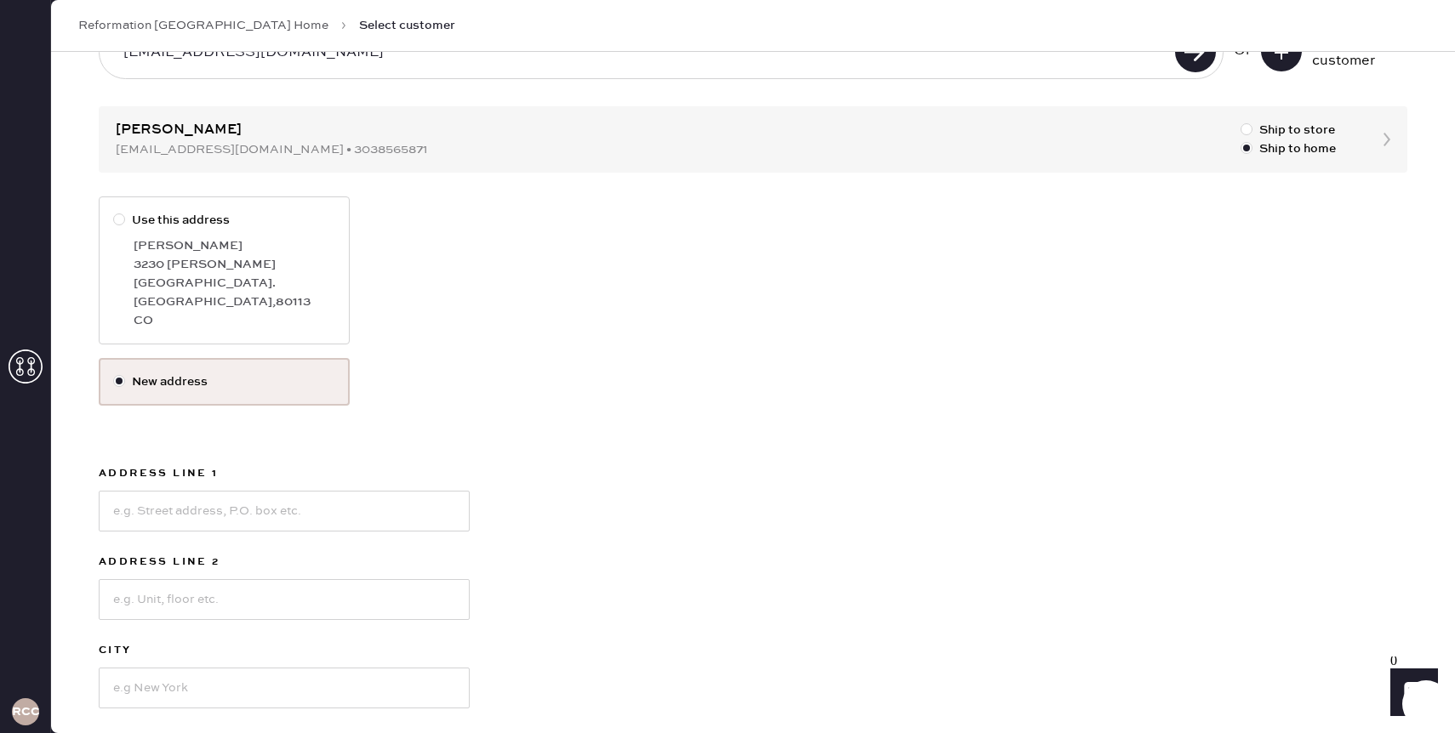
click at [221, 218] on label "Use this address" at bounding box center [224, 220] width 222 height 19
click at [114, 212] on input "Use this address" at bounding box center [113, 211] width 1 height 1
radio input "true"
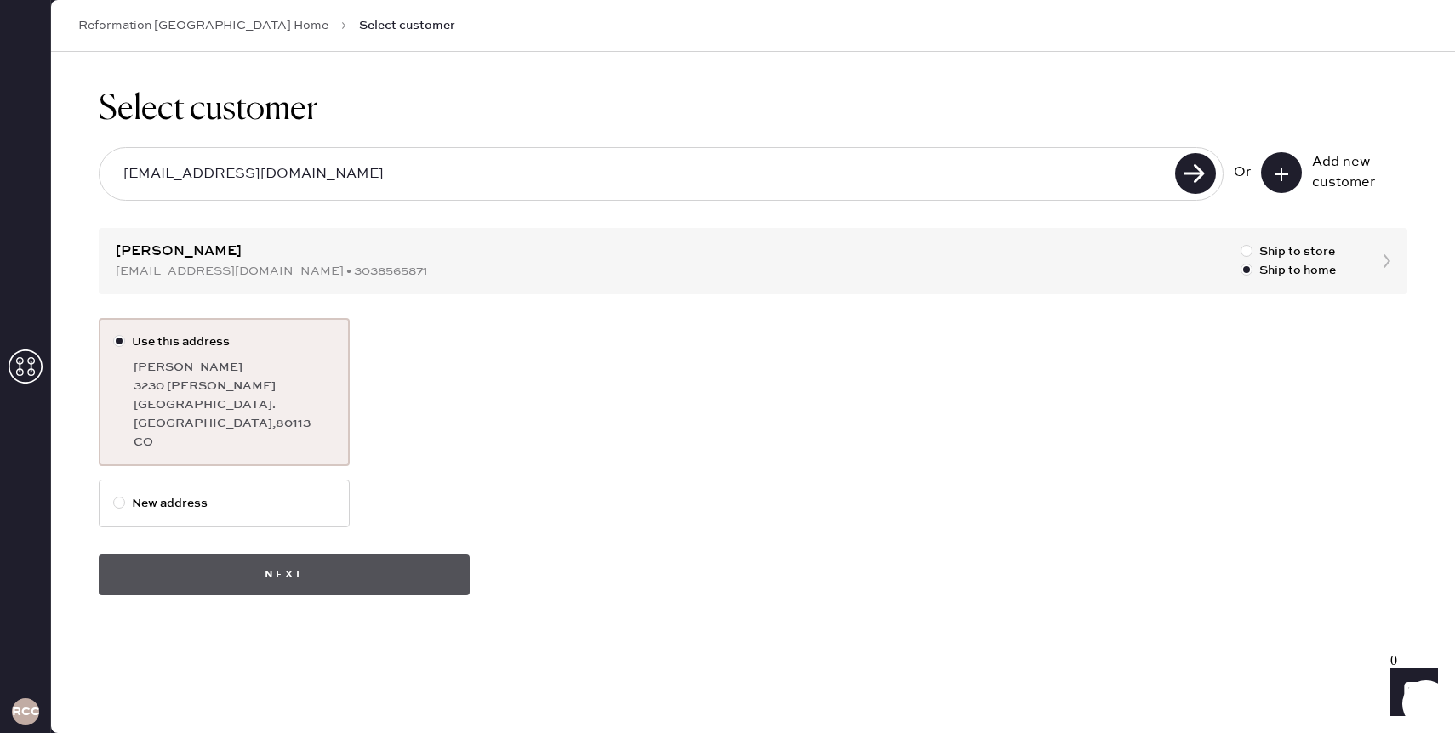
click at [317, 555] on button "Next" at bounding box center [284, 575] width 371 height 41
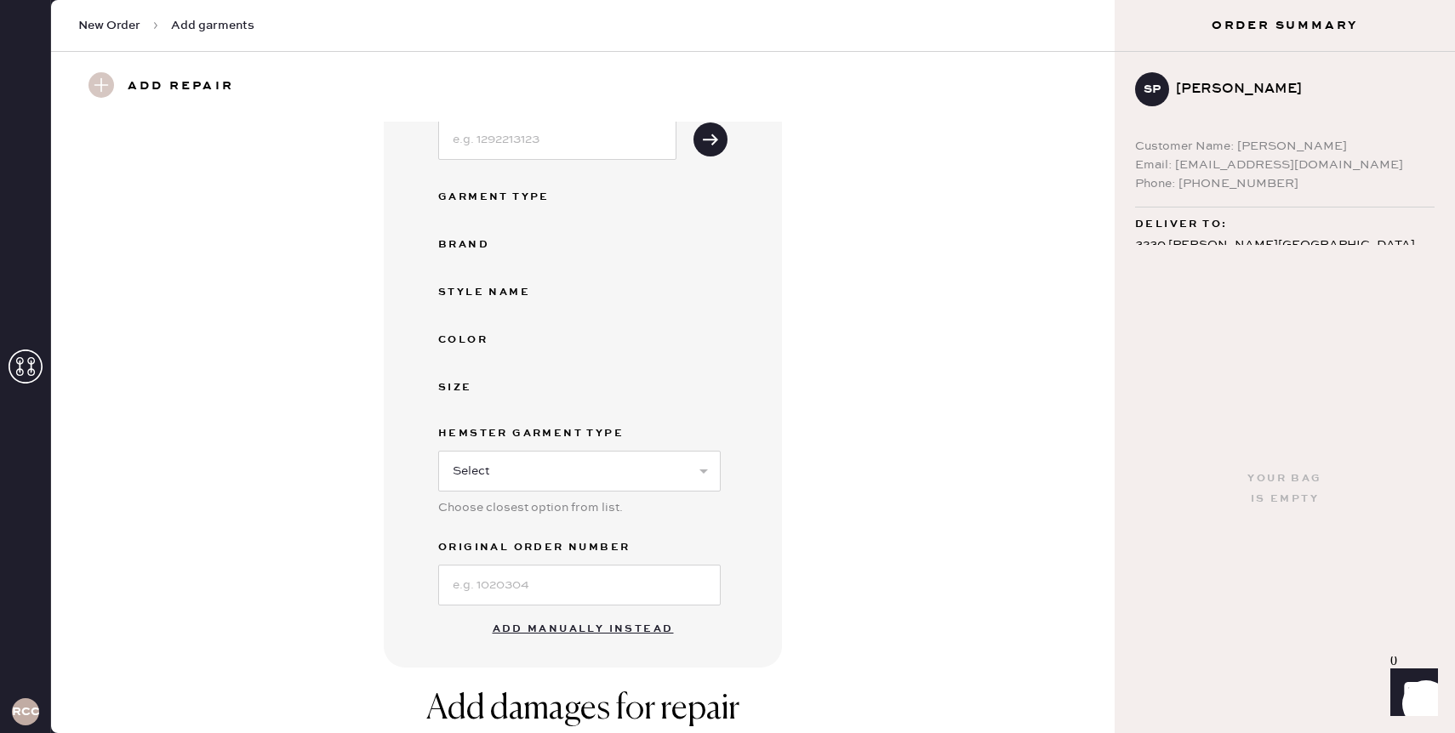
scroll to position [160, 0]
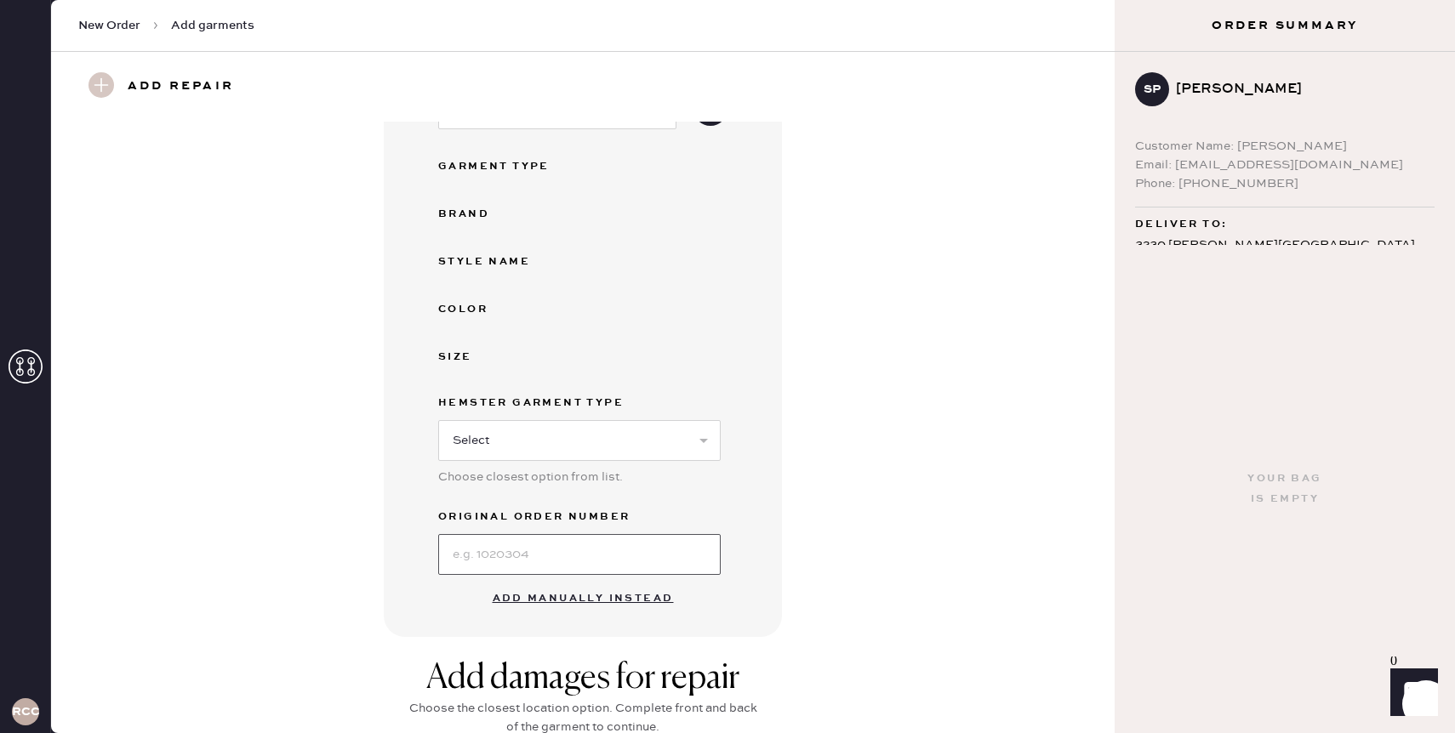
click at [582, 554] on input at bounding box center [579, 554] width 282 height 41
click at [631, 608] on button "Add manually instead" at bounding box center [583, 599] width 202 height 34
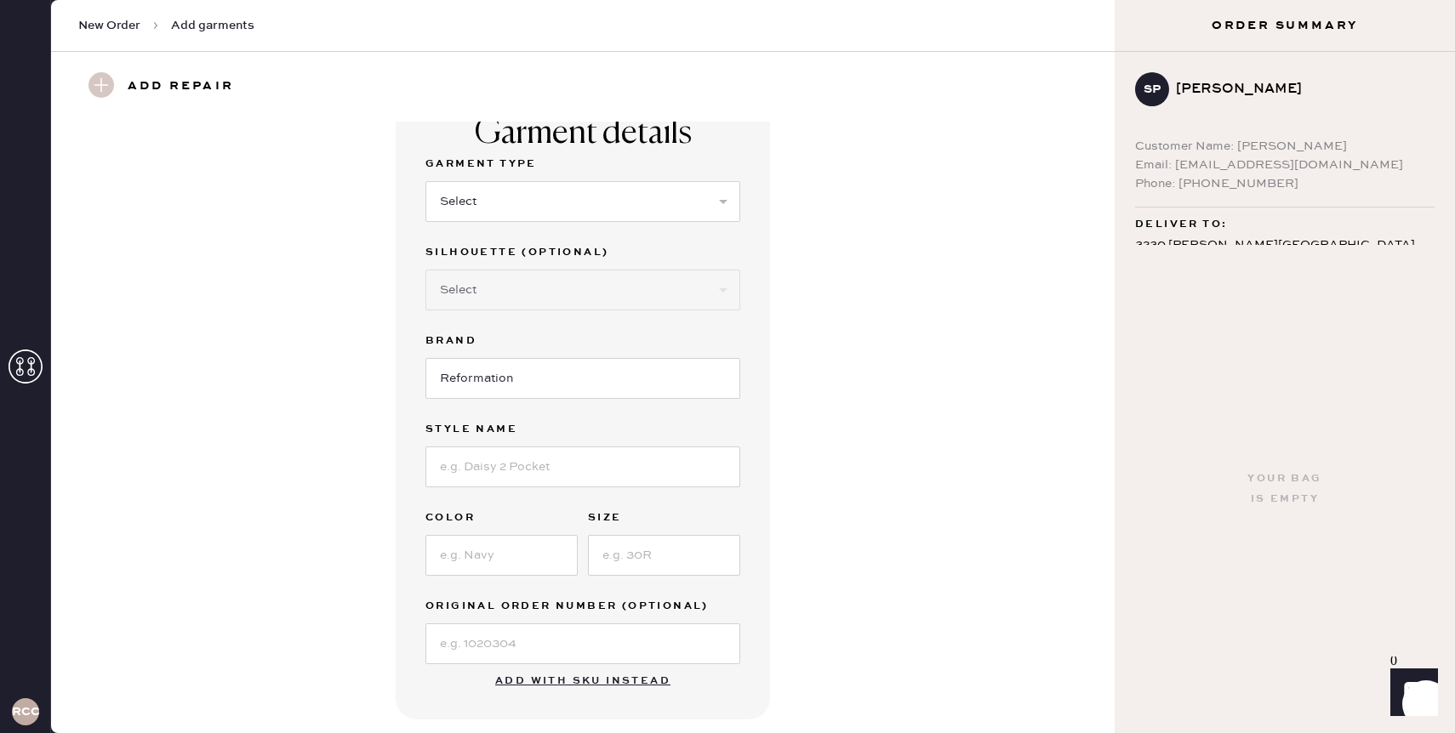
scroll to position [0, 0]
